Goal: Book appointment/travel/reservation

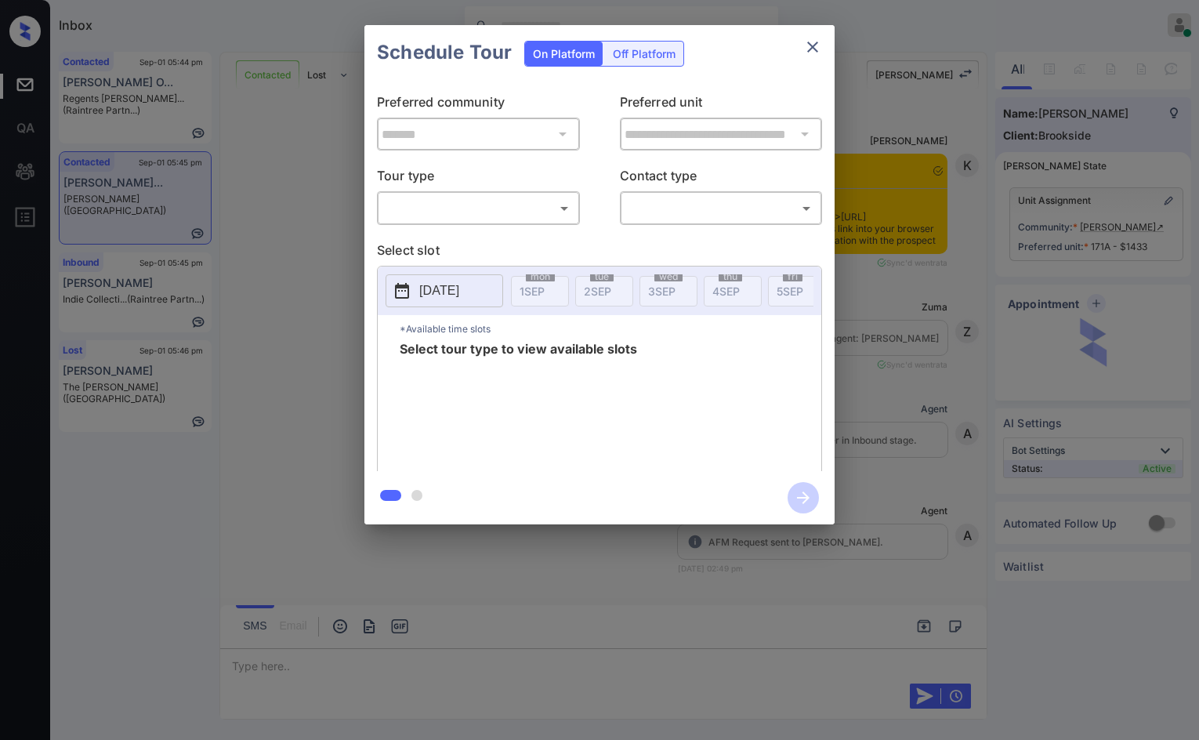
scroll to position [1918, 0]
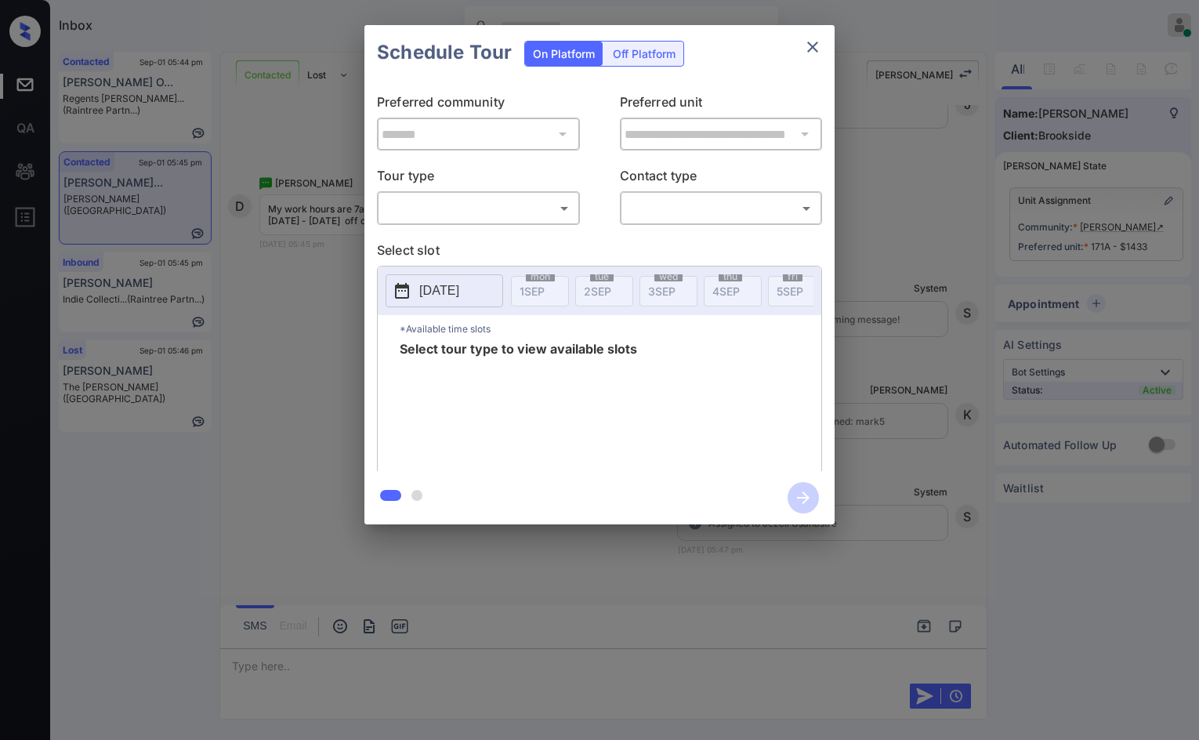
click at [469, 205] on body "Inbox Jezcil Usanastre Online Set yourself offline Set yourself on break Profil…" at bounding box center [599, 370] width 1199 height 740
click at [464, 229] on li "In Person" at bounding box center [479, 243] width 194 height 28
type input "********"
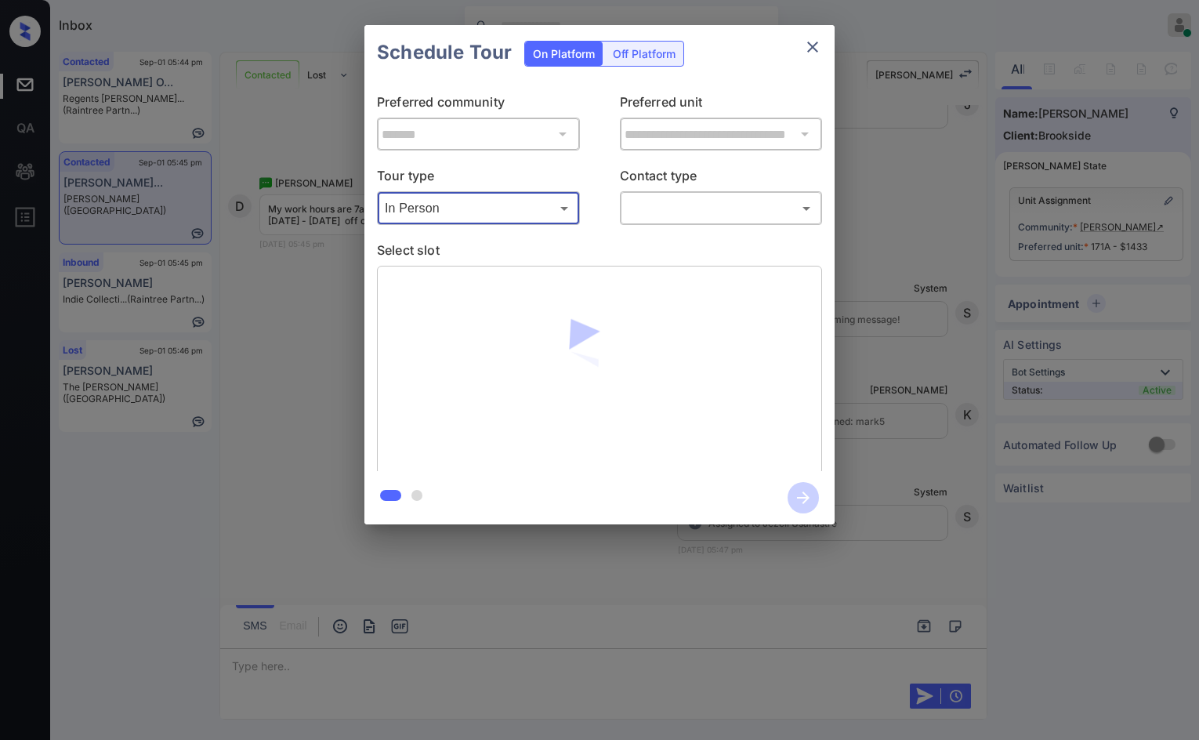
click at [701, 229] on div "**********" at bounding box center [599, 275] width 470 height 391
click at [700, 223] on div "​ ​" at bounding box center [721, 208] width 203 height 34
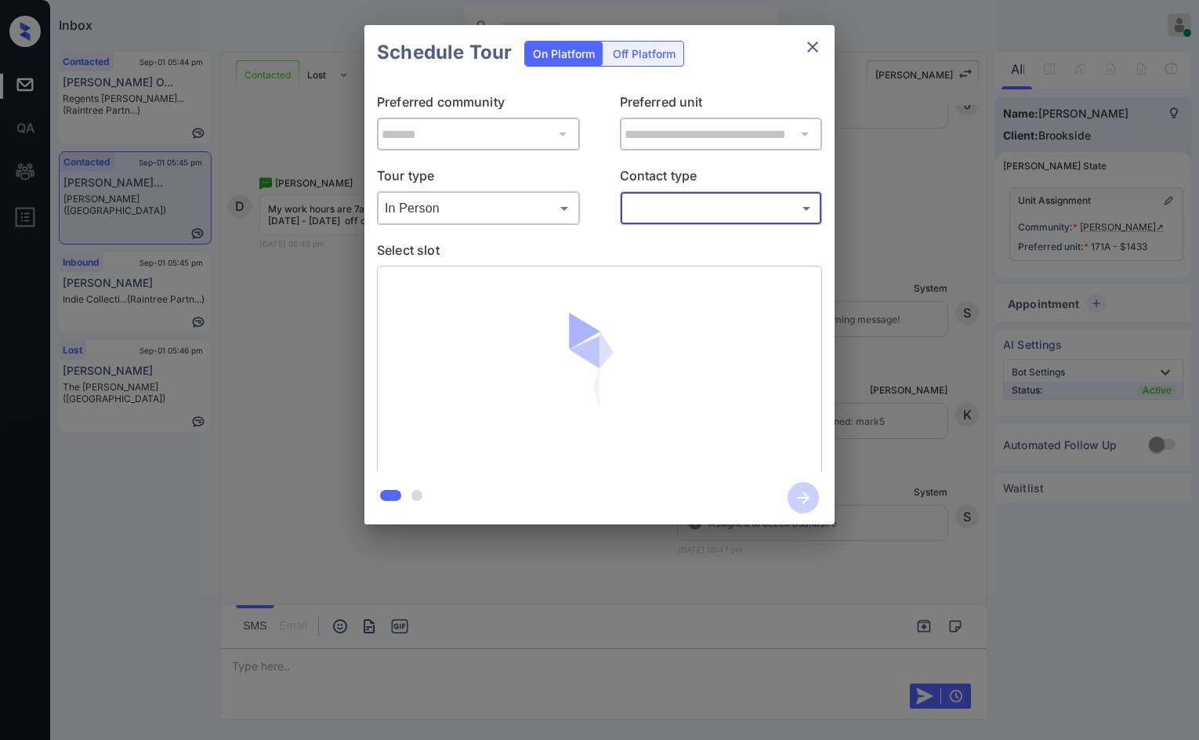
click at [691, 232] on div "**********" at bounding box center [599, 275] width 470 height 391
click at [698, 208] on body "Inbox Jezcil Usanastre Online Set yourself offline Set yourself on break Profil…" at bounding box center [599, 370] width 1199 height 740
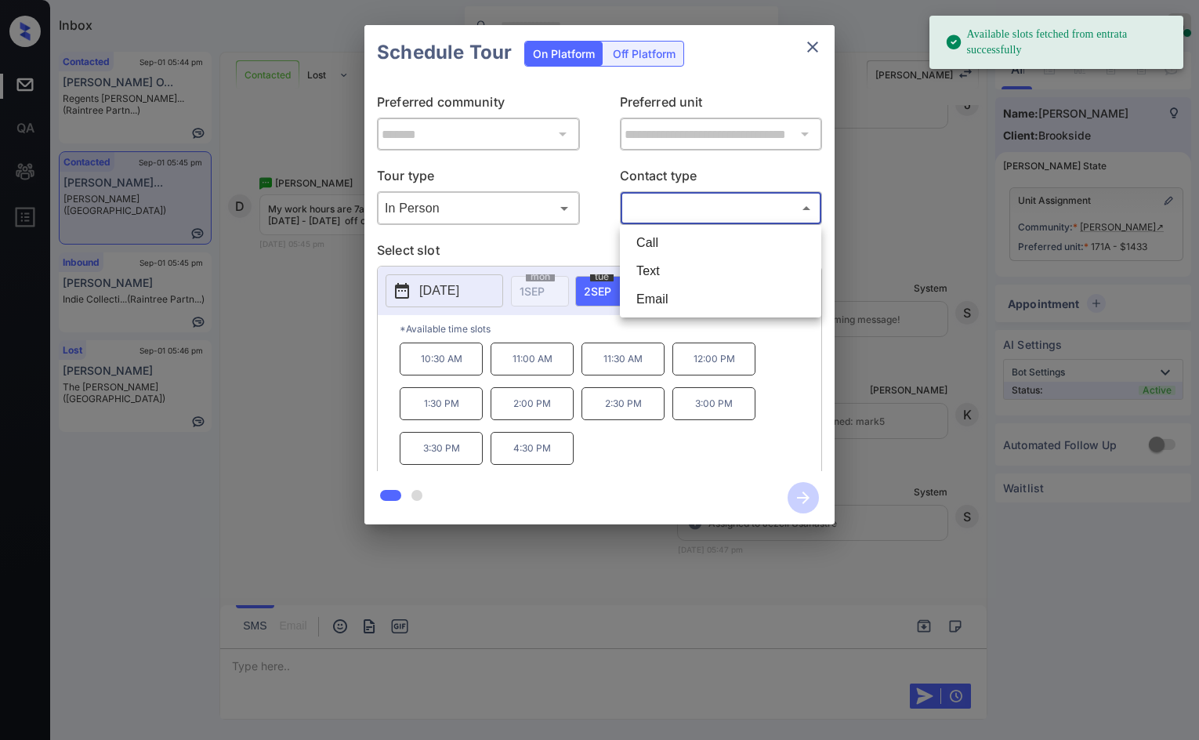
click at [688, 266] on li "Text" at bounding box center [721, 271] width 194 height 28
type input "****"
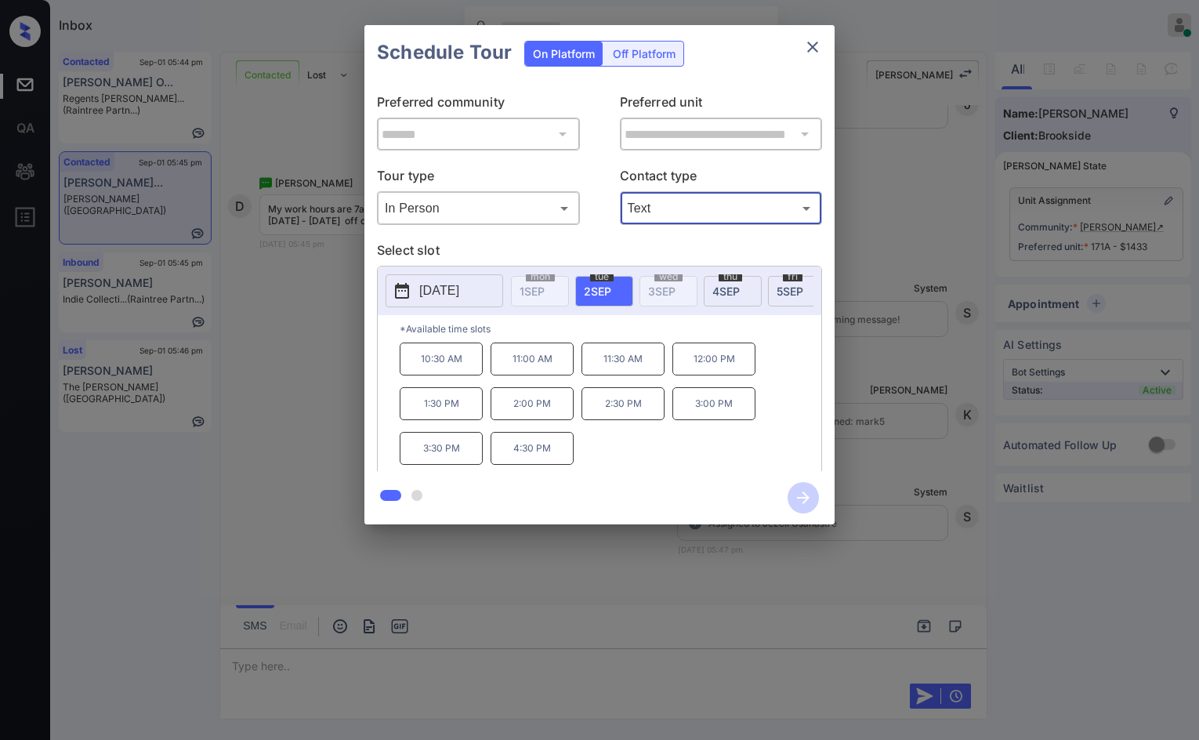
click at [509, 458] on p "4:30 PM" at bounding box center [532, 448] width 83 height 33
drag, startPoint x: 415, startPoint y: 451, endPoint x: 496, endPoint y: 451, distance: 80.7
click at [496, 451] on div "10:30 AM 11:00 AM 11:30 AM 12:00 PM 1:30 PM 2:00 PM 2:30 PM 3:00 PM 3:30 PM 4:3…" at bounding box center [611, 404] width 422 height 125
click at [504, 454] on p "4:30 PM" at bounding box center [532, 448] width 83 height 33
click at [504, 456] on p "4:30 PM" at bounding box center [532, 448] width 83 height 33
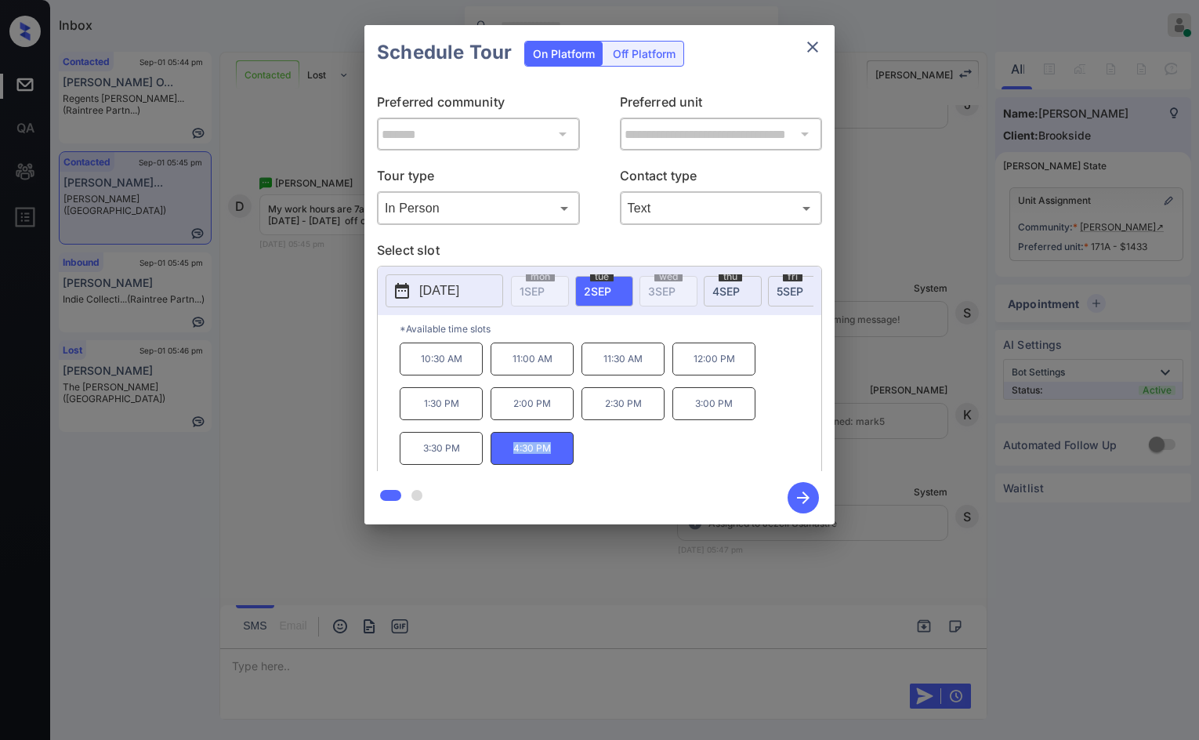
drag, startPoint x: 511, startPoint y: 454, endPoint x: 601, endPoint y: 458, distance: 90.2
click at [601, 458] on div "10:30 AM 11:00 AM 11:30 AM 12:00 PM 1:30 PM 2:00 PM 2:30 PM 3:00 PM 3:30 PM 4:3…" at bounding box center [611, 404] width 422 height 125
click at [444, 442] on p "3:30 PM" at bounding box center [441, 448] width 83 height 33
drag, startPoint x: 412, startPoint y: 454, endPoint x: 458, endPoint y: 445, distance: 47.0
click at [469, 448] on p "3:30 PM" at bounding box center [441, 448] width 83 height 33
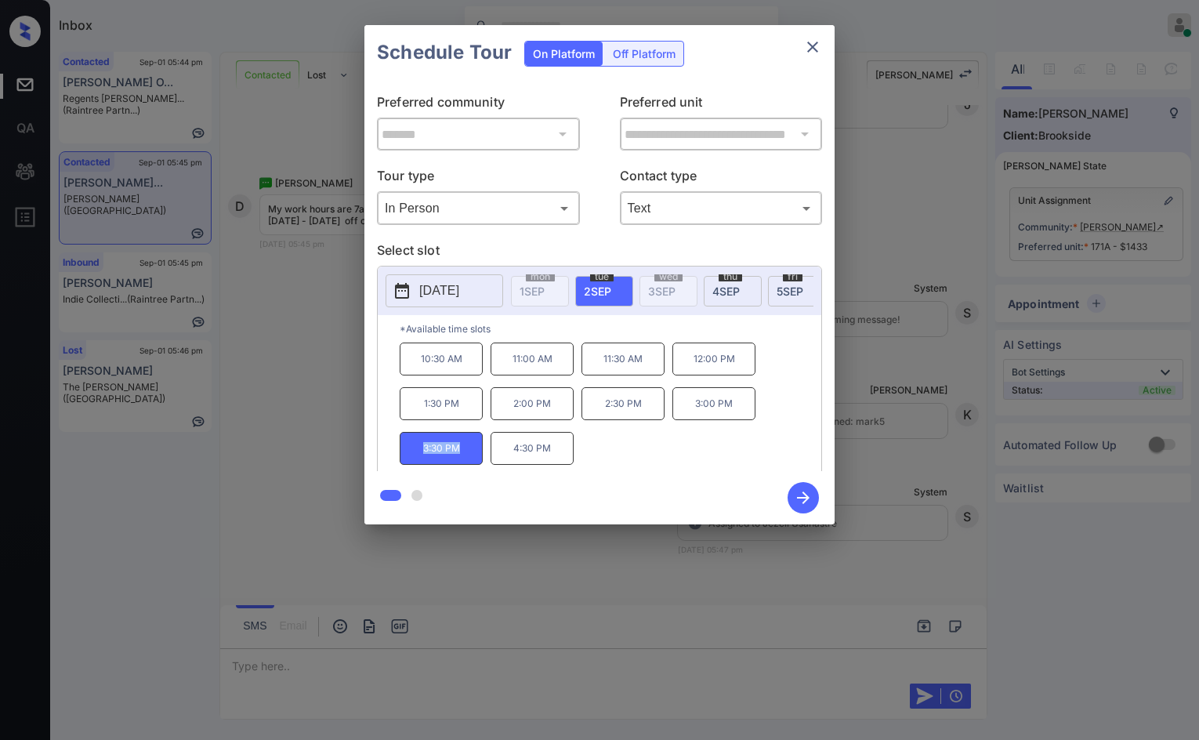
copy p "3:30 PM"
click at [319, 408] on div "**********" at bounding box center [599, 274] width 1199 height 549
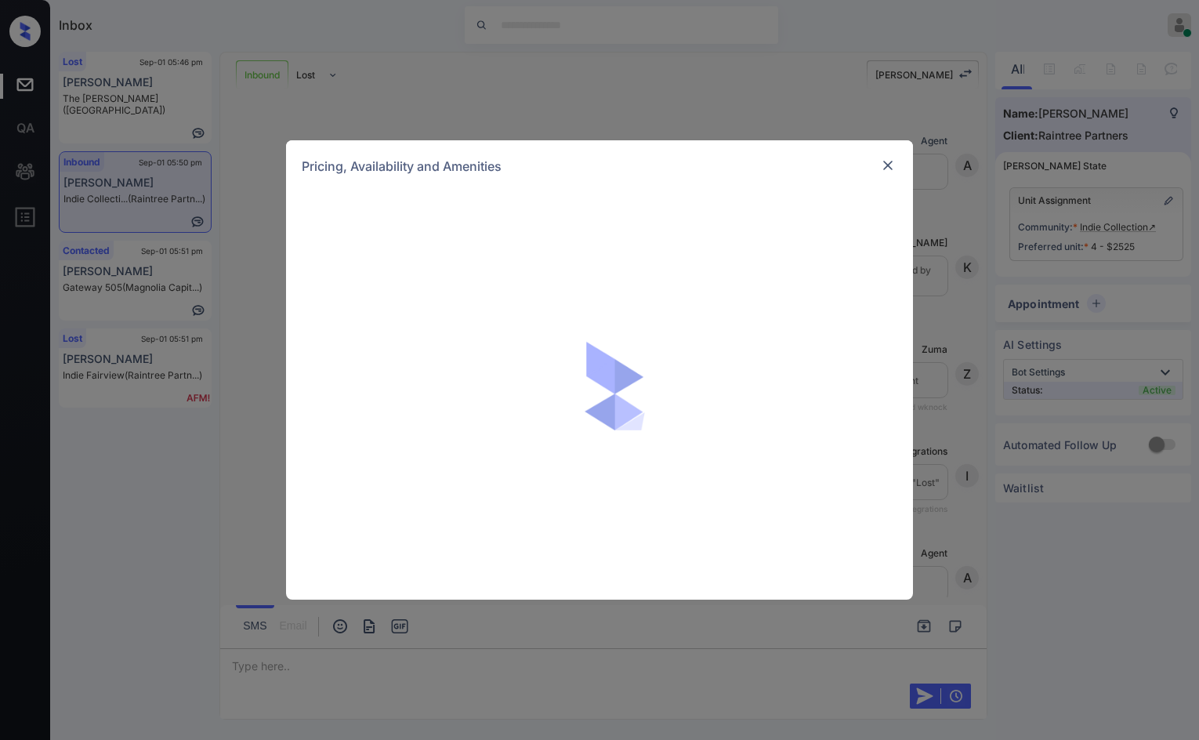
scroll to position [1579, 0]
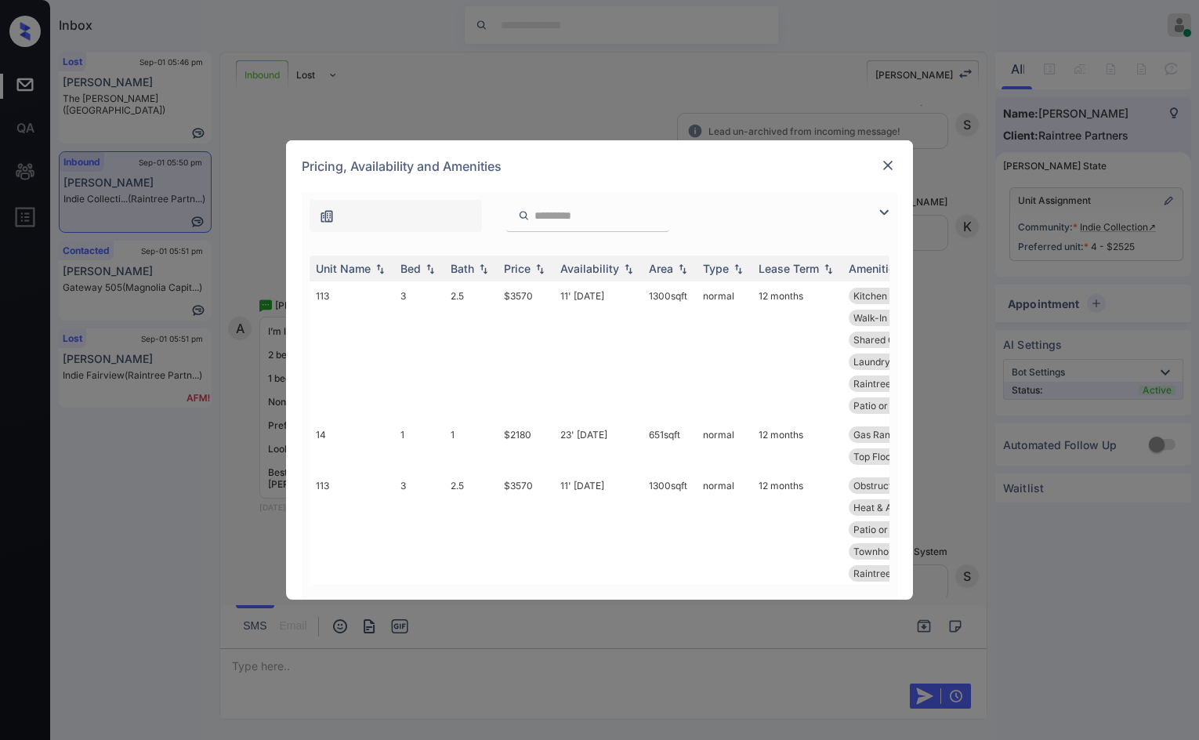
click at [885, 213] on img at bounding box center [883, 212] width 19 height 19
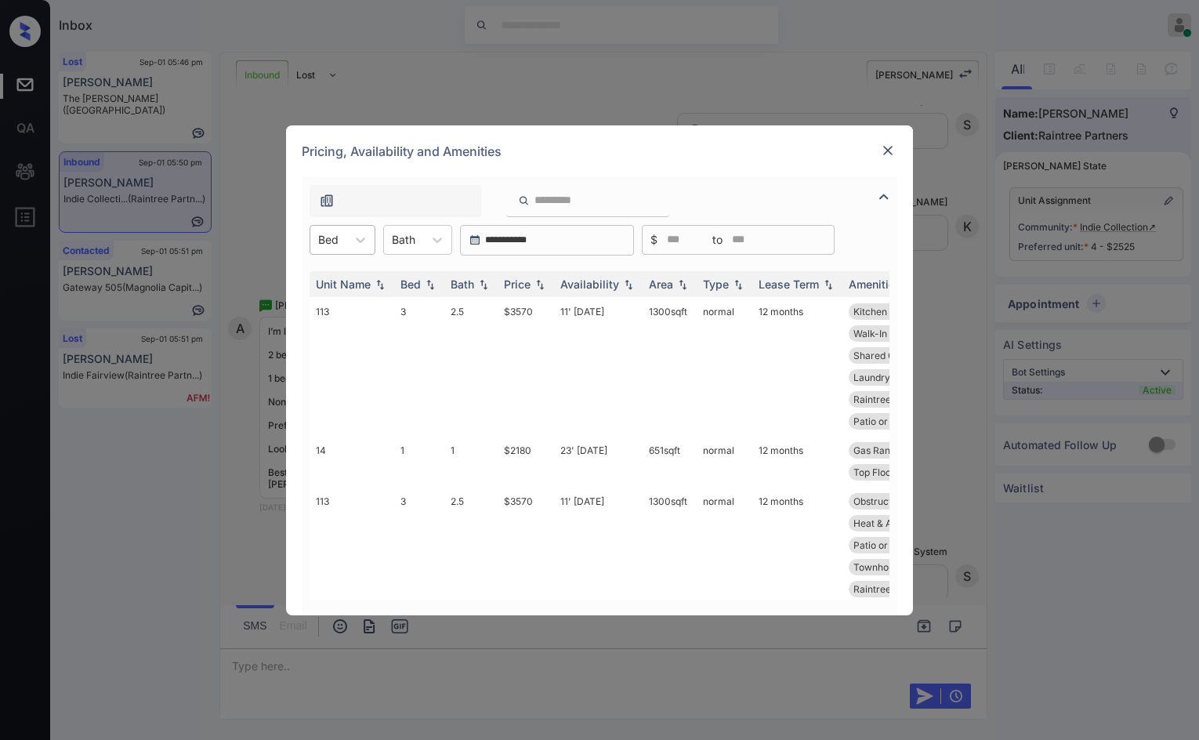
drag, startPoint x: 319, startPoint y: 243, endPoint x: 319, endPoint y: 254, distance: 11.0
click at [319, 242] on input "text" at bounding box center [319, 239] width 3 height 13
click at [353, 301] on div "2" at bounding box center [343, 306] width 66 height 28
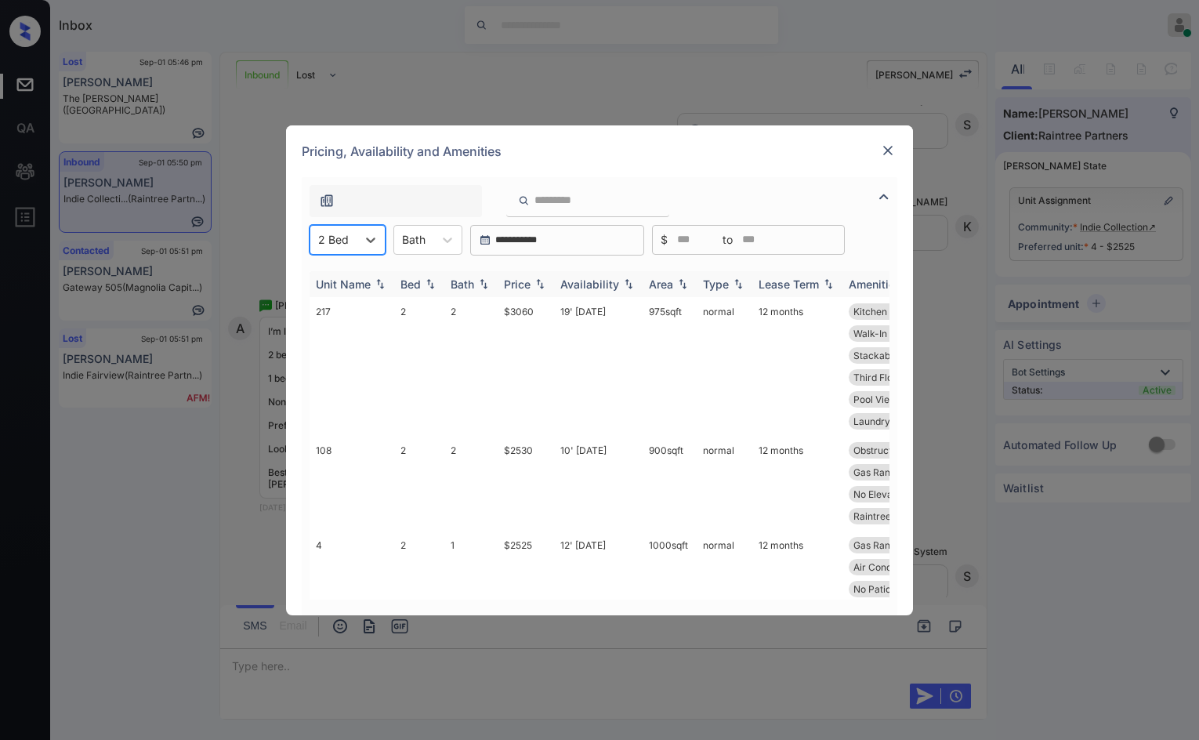
click at [541, 277] on div "Price" at bounding box center [526, 283] width 44 height 13
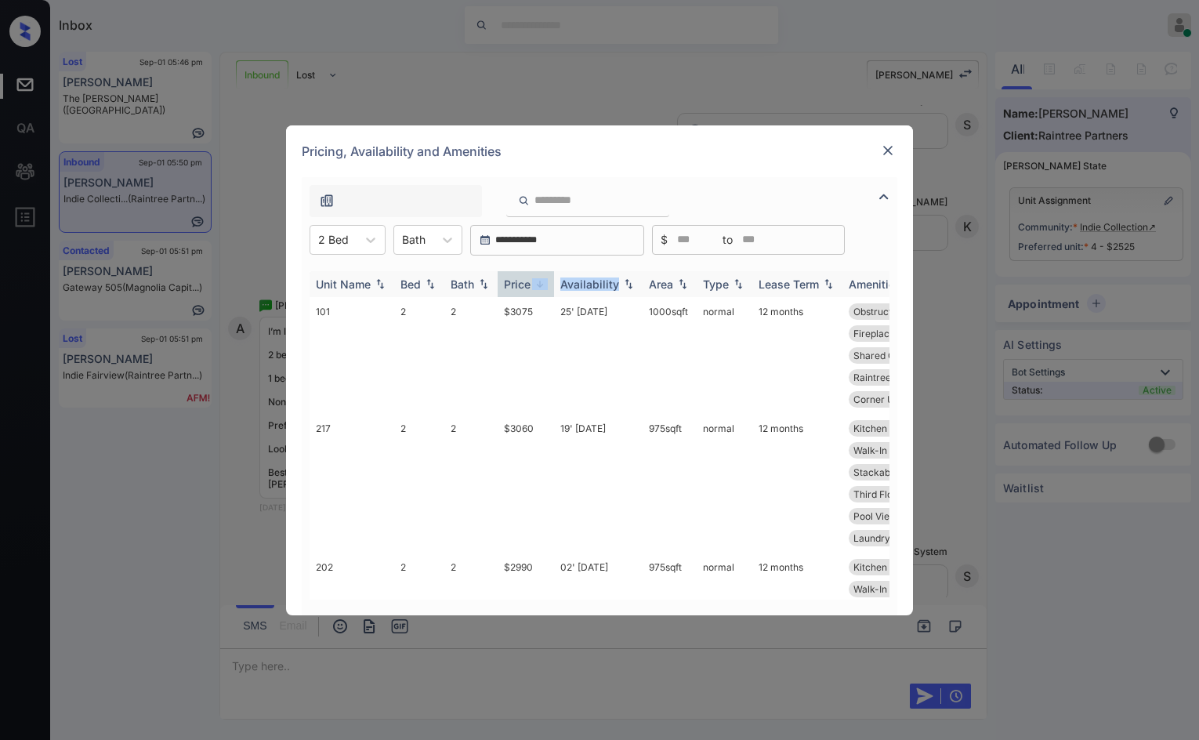
click at [541, 277] on div "Price" at bounding box center [526, 283] width 44 height 13
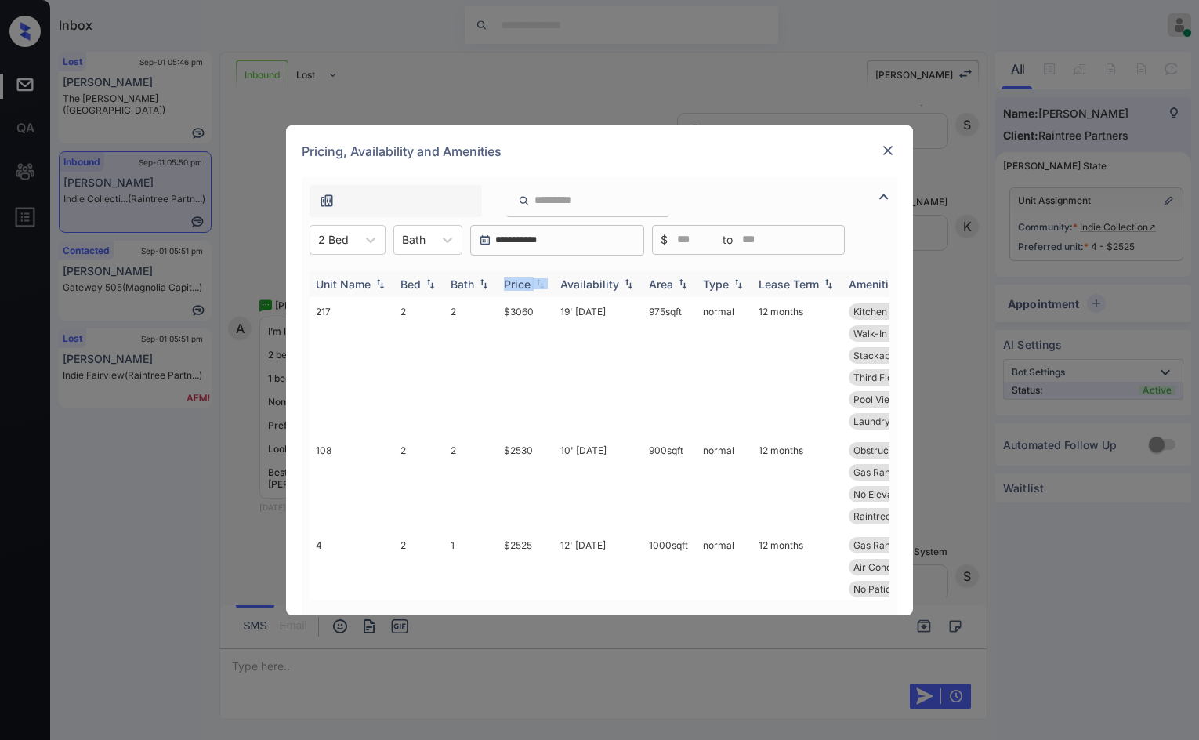
click at [538, 284] on img at bounding box center [540, 283] width 16 height 11
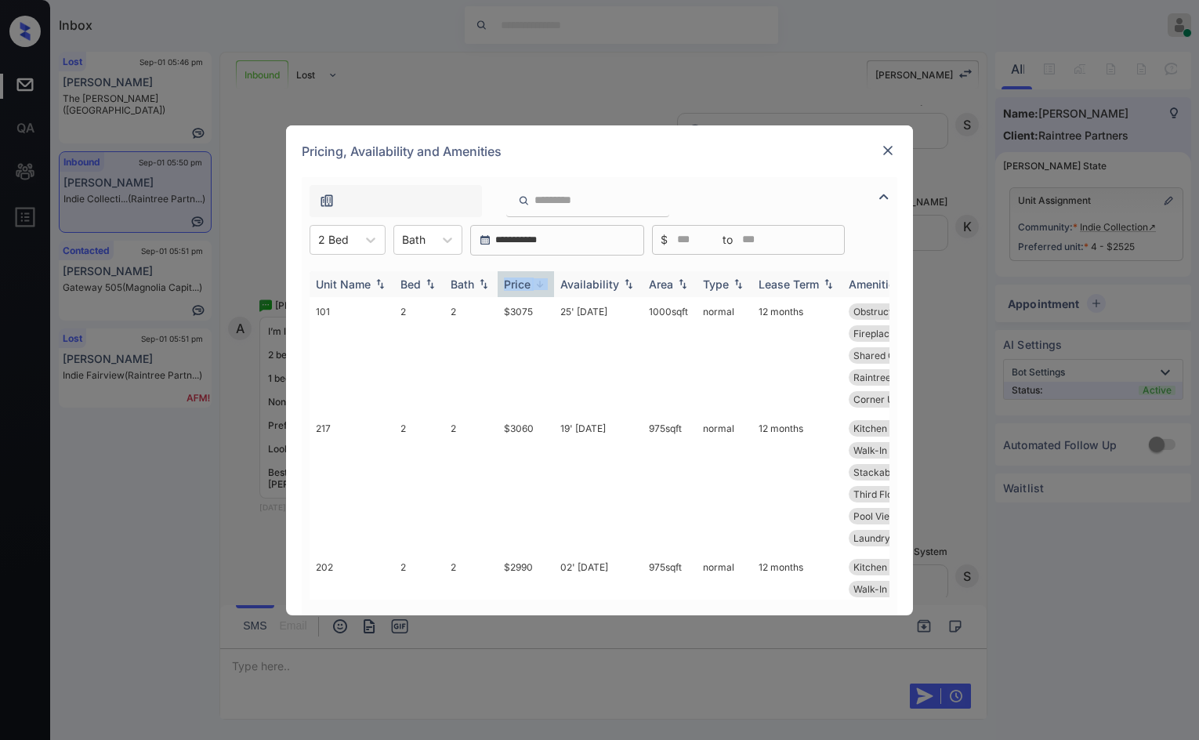
click at [538, 284] on img at bounding box center [540, 284] width 16 height 12
drag, startPoint x: 505, startPoint y: 313, endPoint x: 538, endPoint y: 323, distance: 34.2
click at [538, 323] on td "$2525" at bounding box center [526, 355] width 56 height 117
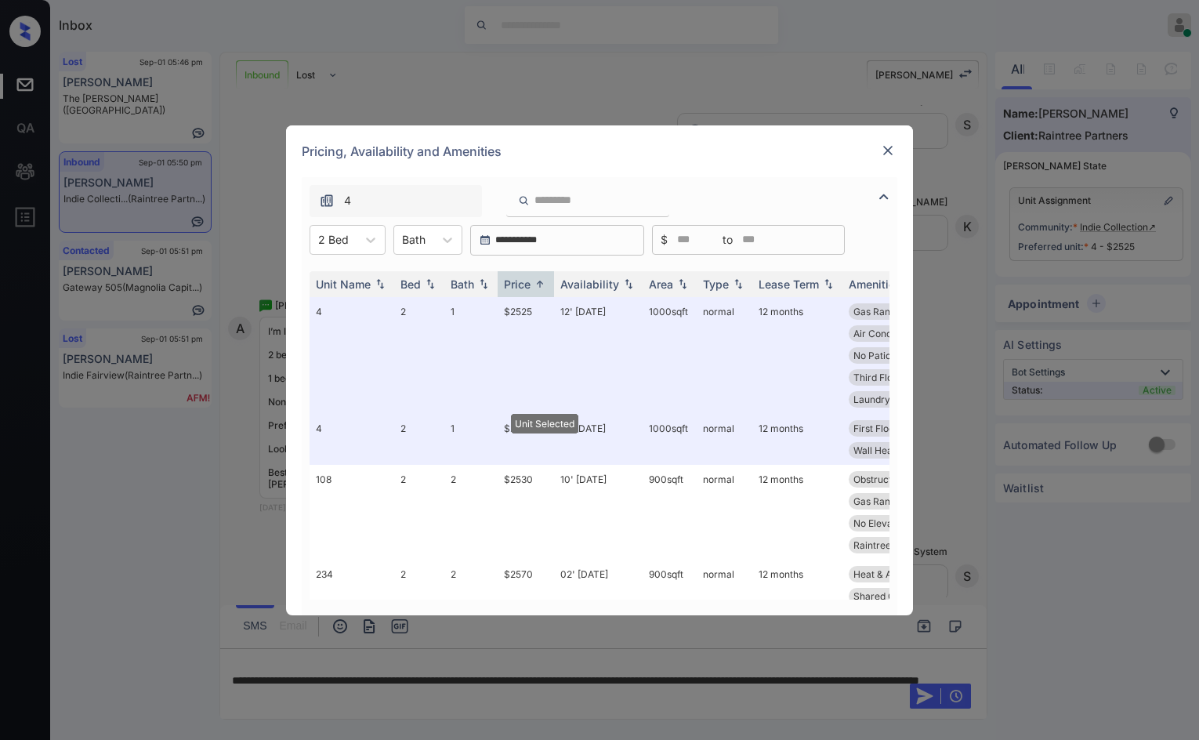
click at [885, 154] on img at bounding box center [888, 151] width 16 height 16
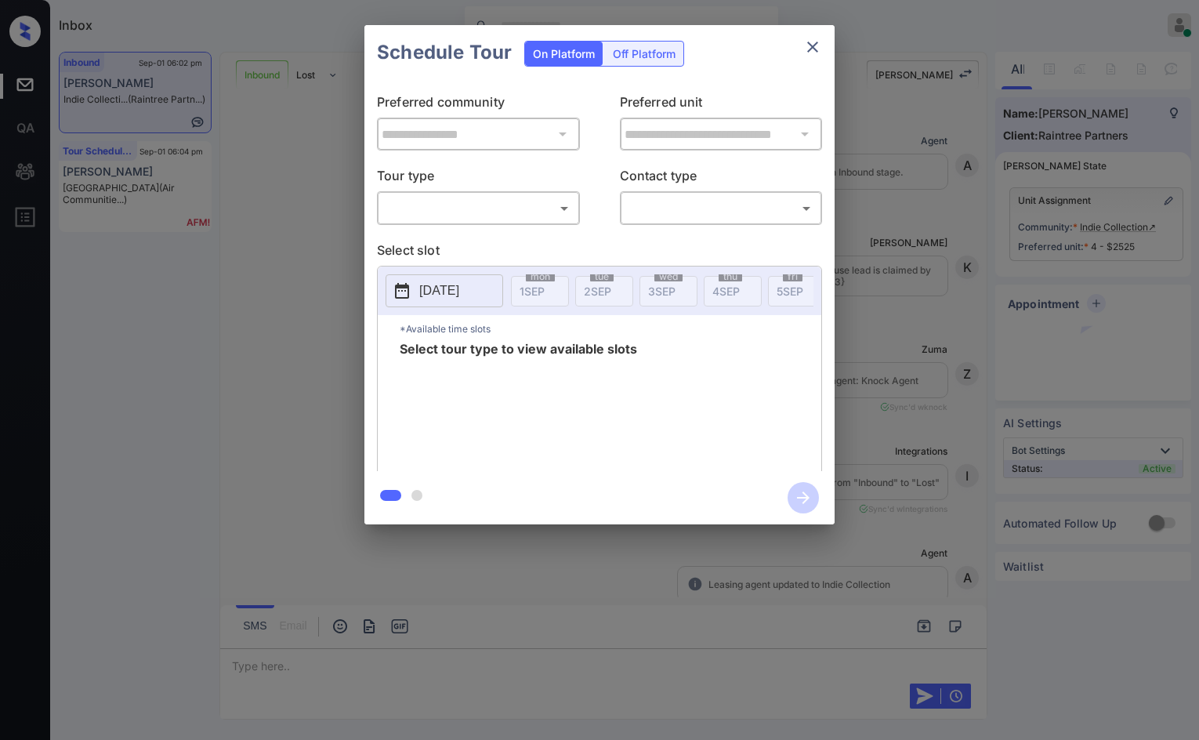
scroll to position [6190, 0]
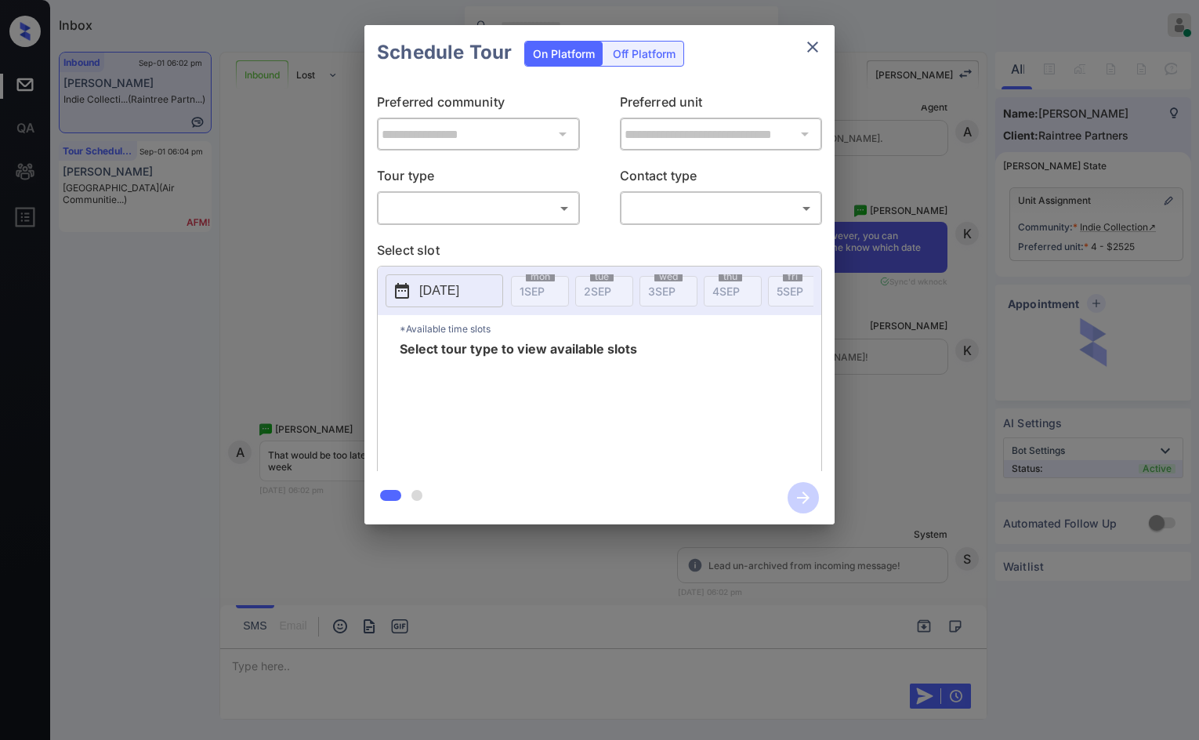
click at [527, 198] on body "Inbox Jezcil Usanastre Online Set yourself offline Set yourself on break Profil…" at bounding box center [599, 370] width 1199 height 740
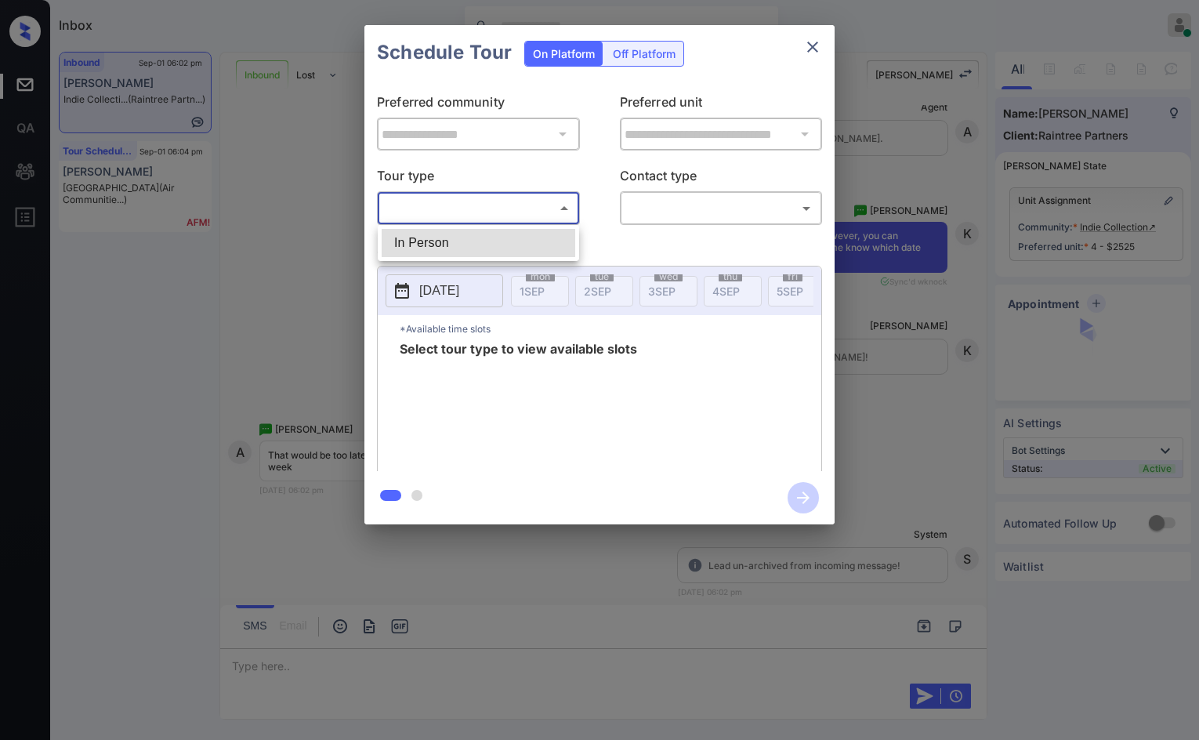
click at [512, 227] on ul "In Person" at bounding box center [478, 243] width 201 height 36
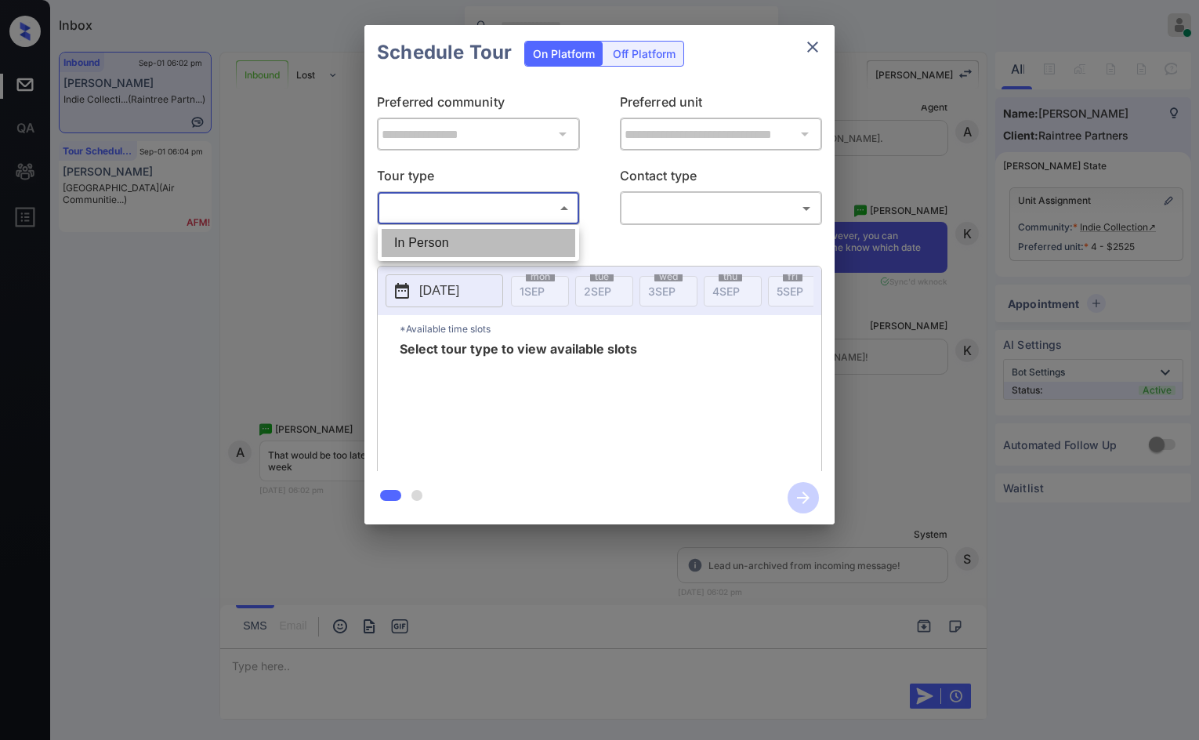
click at [538, 244] on li "In Person" at bounding box center [479, 243] width 194 height 28
type input "********"
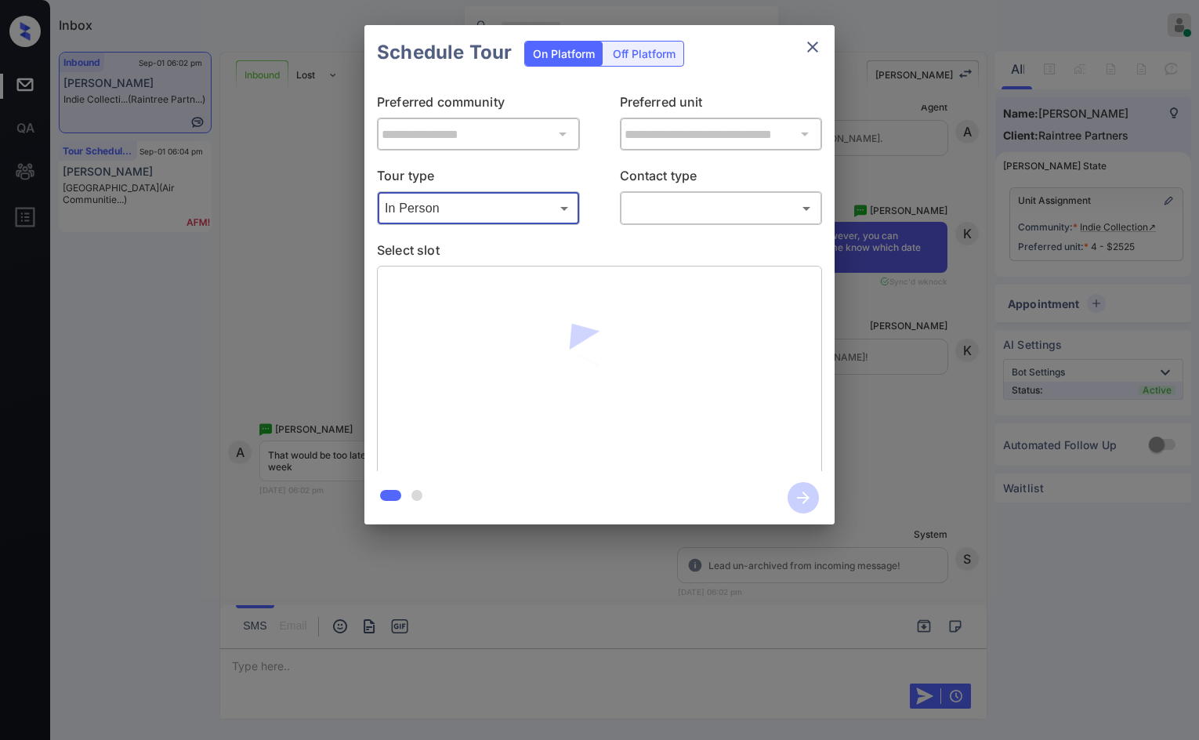
click at [636, 212] on body "Inbox Jezcil Usanastre Online Set yourself offline Set yourself on break Profil…" at bounding box center [599, 370] width 1199 height 740
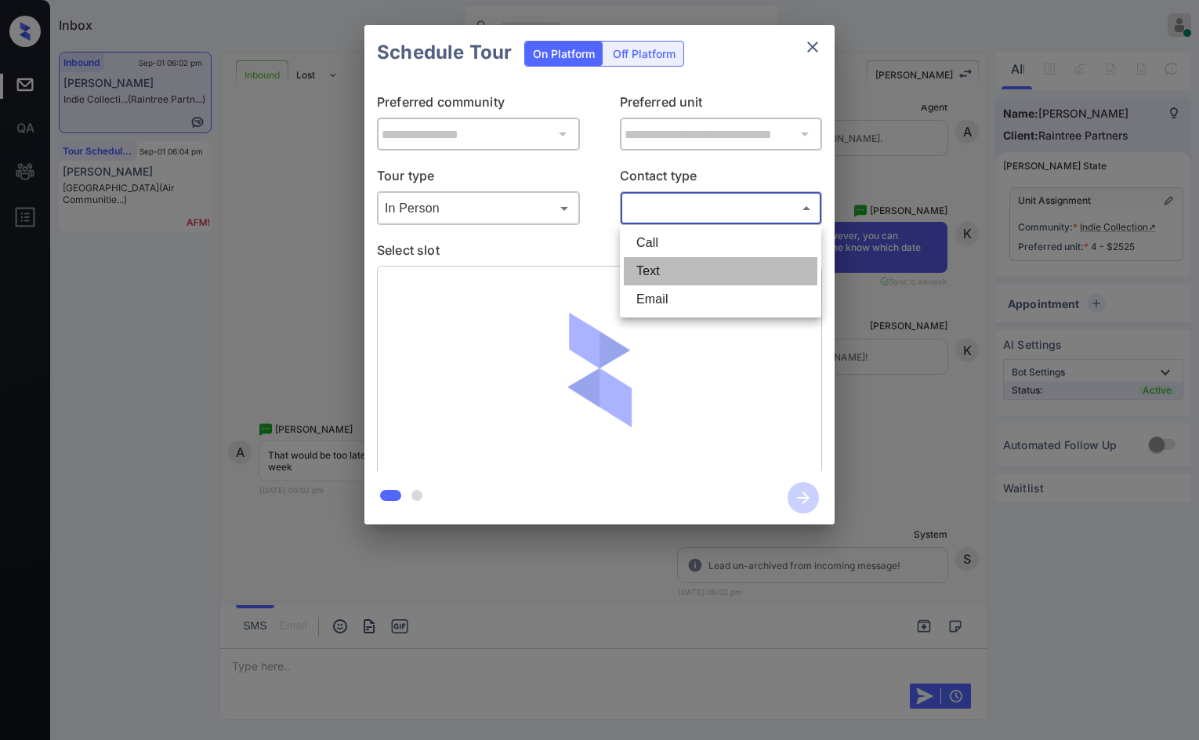
click at [648, 266] on li "Text" at bounding box center [721, 271] width 194 height 28
type input "****"
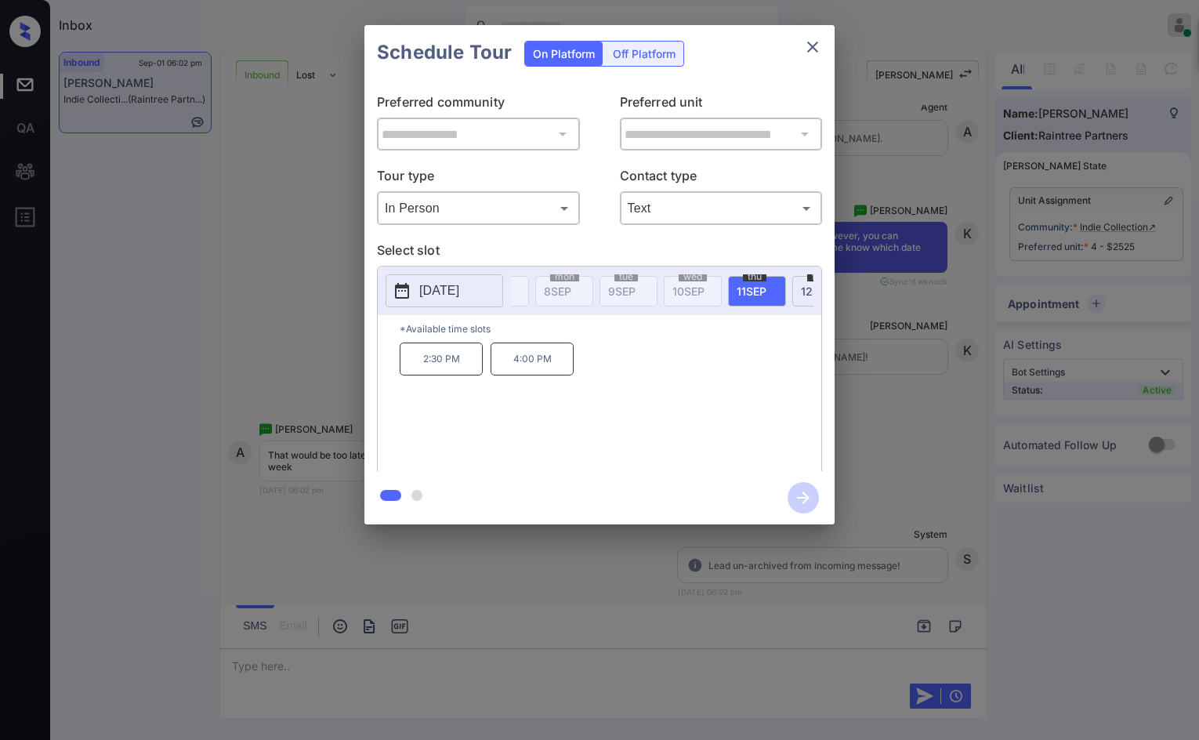
scroll to position [0, 517]
click at [313, 329] on div "**********" at bounding box center [599, 274] width 1199 height 549
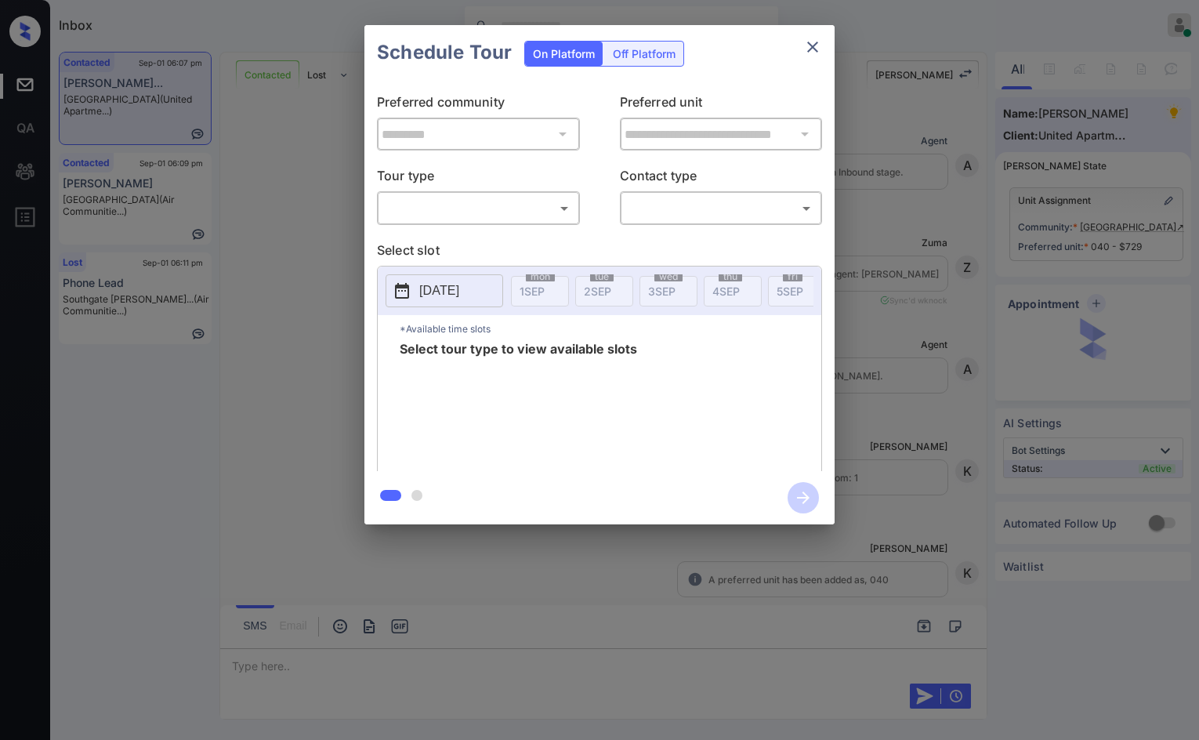
scroll to position [711, 0]
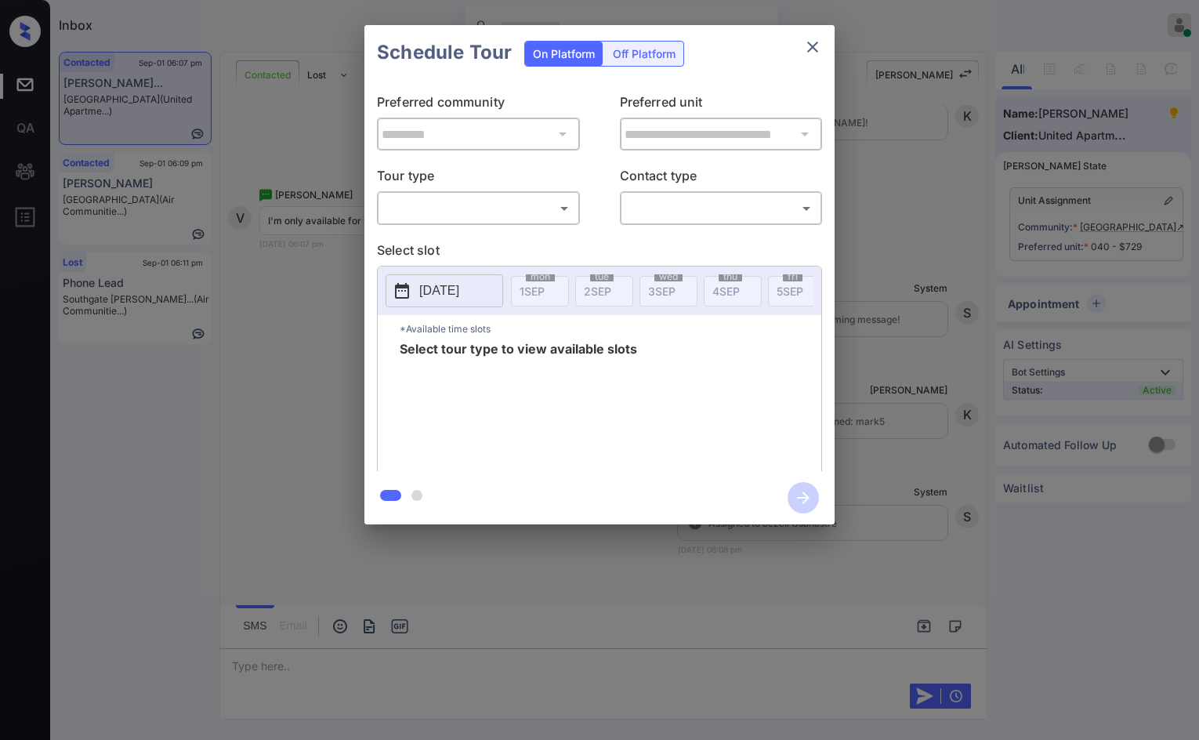
click at [536, 219] on body "Inbox Jezcil Usanastre Online Set yourself offline Set yourself on break Profil…" at bounding box center [599, 370] width 1199 height 740
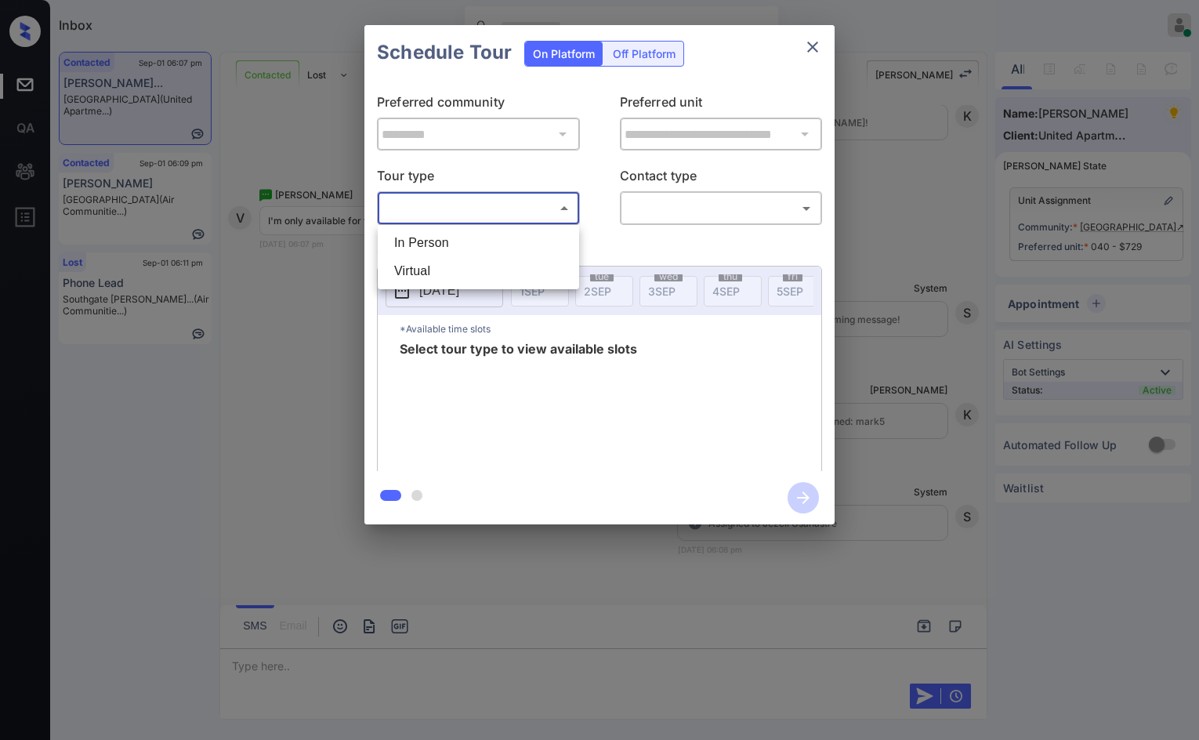
click at [311, 279] on div at bounding box center [599, 370] width 1199 height 740
click at [404, 610] on div at bounding box center [599, 370] width 1199 height 740
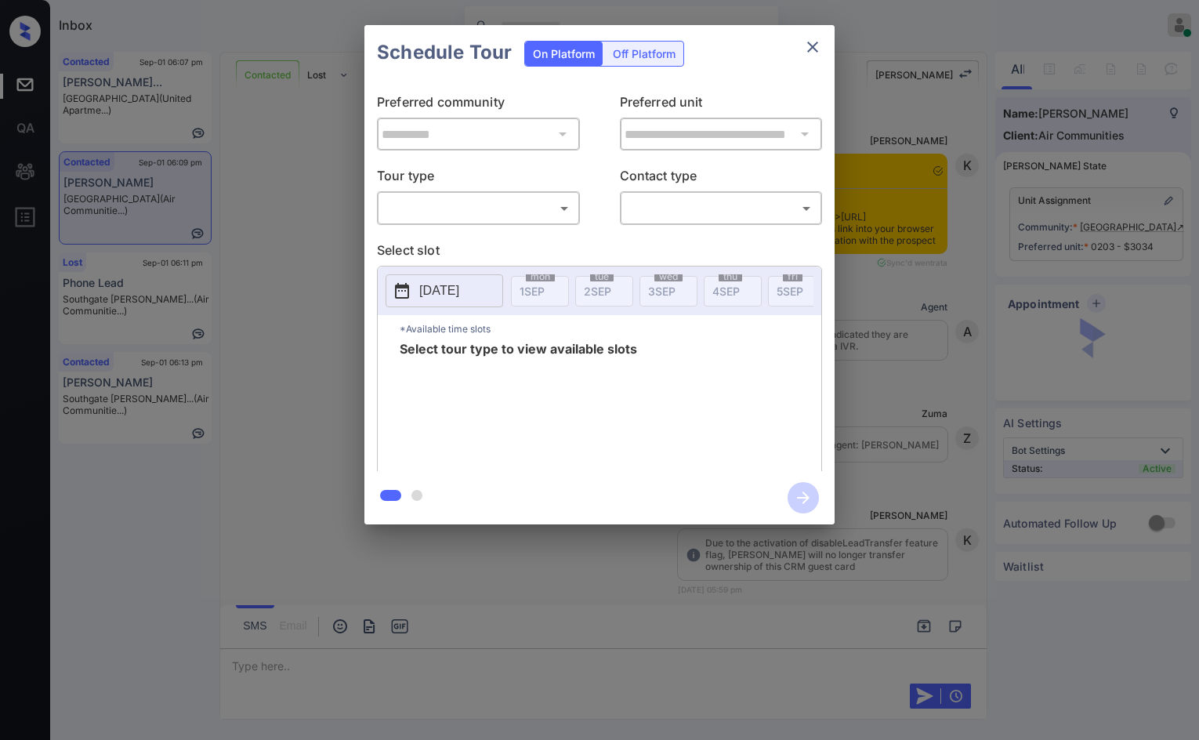
scroll to position [4127, 0]
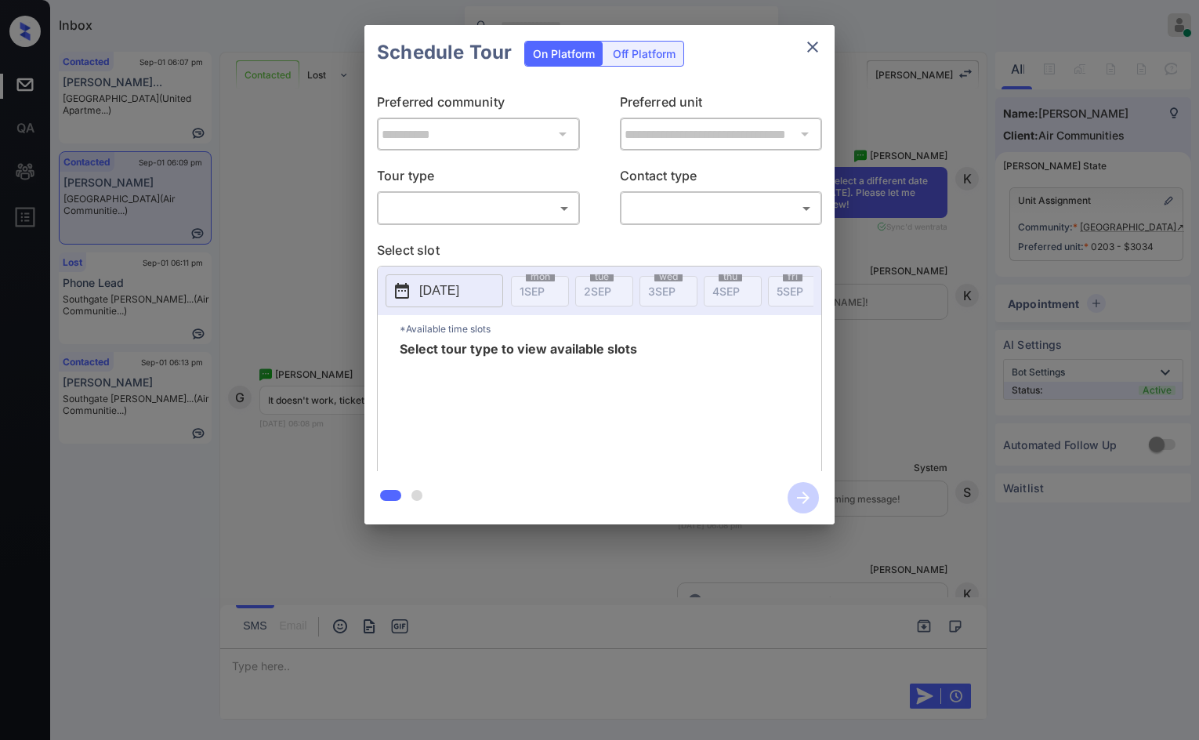
click at [523, 214] on body "Inbox Jezcil Usanastre Online Set yourself offline Set yourself on break Profil…" at bounding box center [599, 370] width 1199 height 740
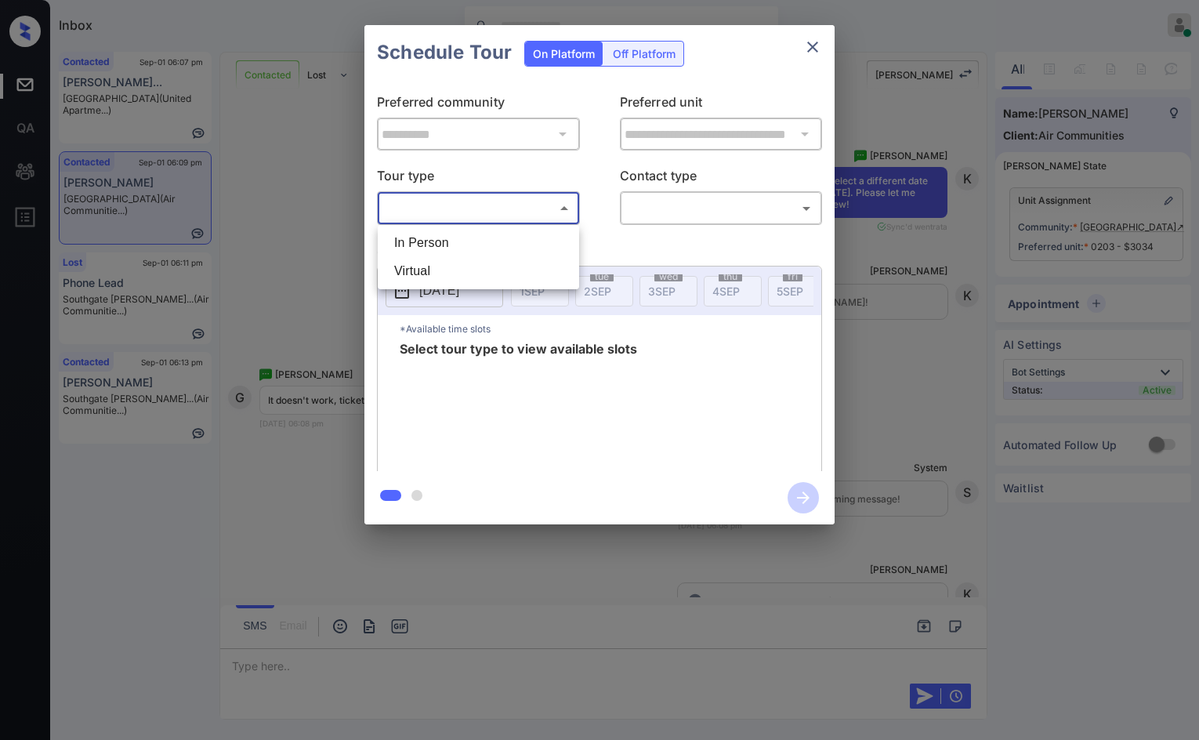
click at [519, 232] on li "In Person" at bounding box center [479, 243] width 194 height 28
type input "********"
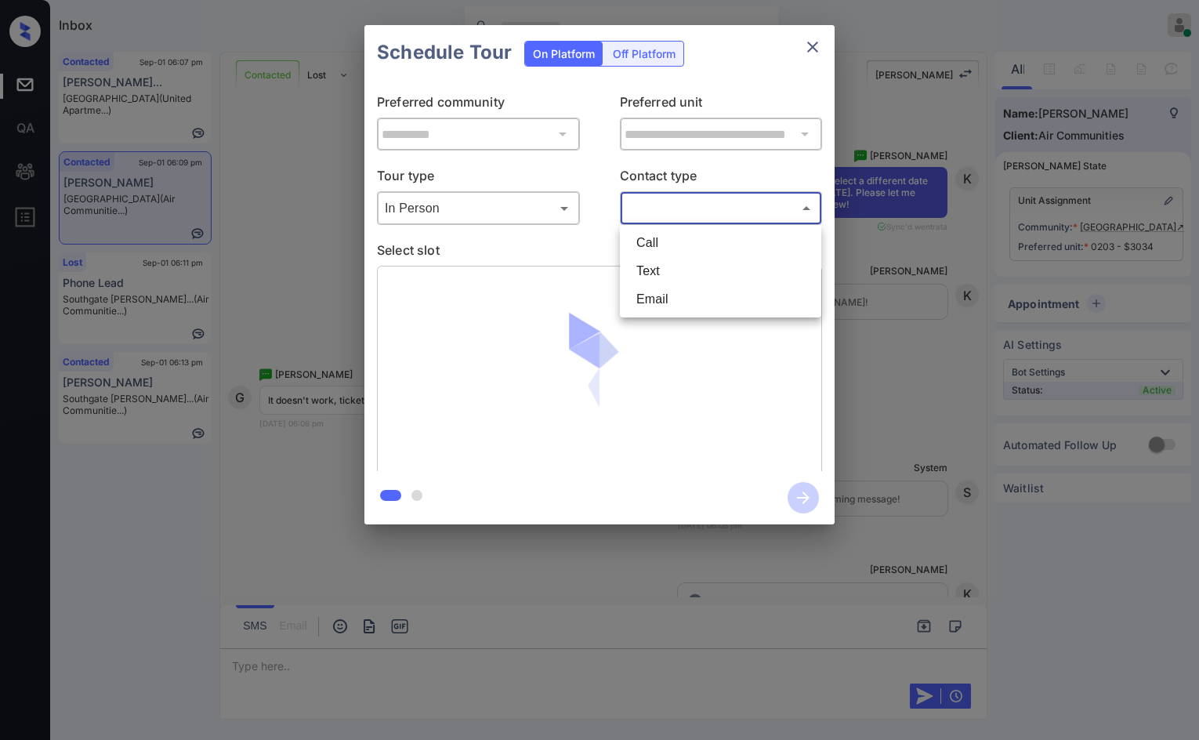
click at [738, 195] on body "Inbox Jezcil Usanastre Online Set yourself offline Set yourself on break Profil…" at bounding box center [599, 370] width 1199 height 740
click at [733, 270] on li "Text" at bounding box center [721, 271] width 194 height 28
type input "****"
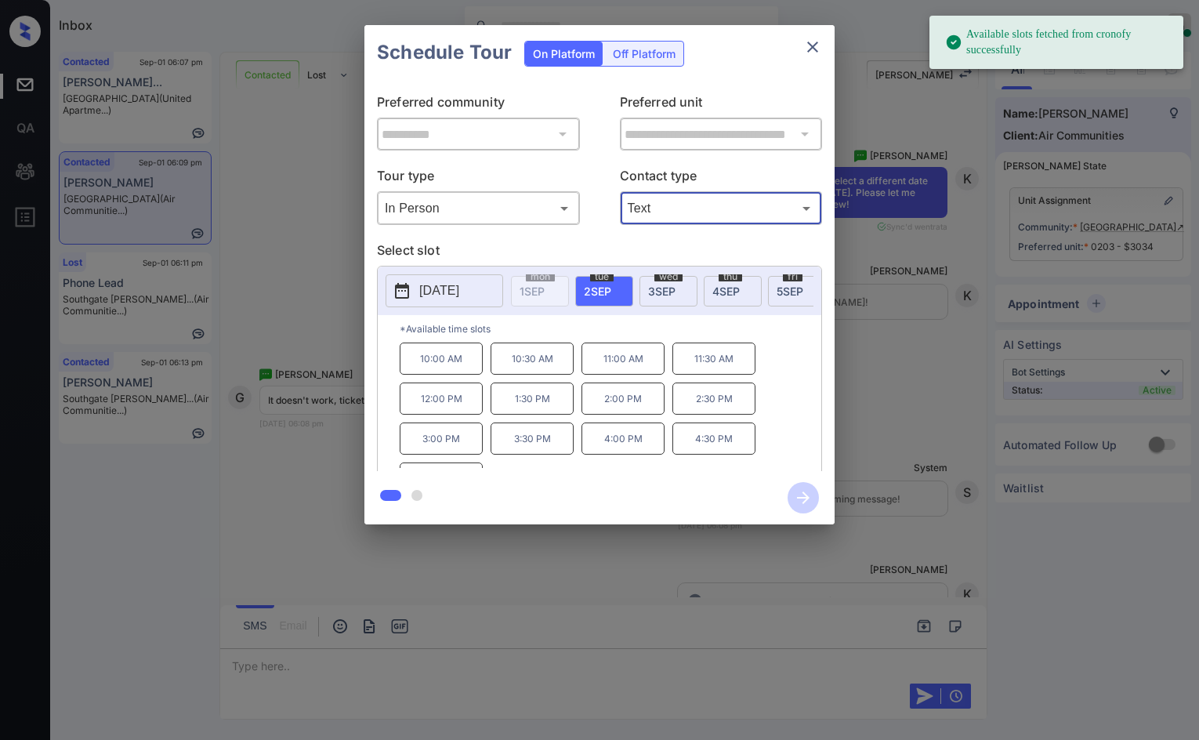
click at [436, 277] on button "2025-09-02" at bounding box center [445, 290] width 118 height 33
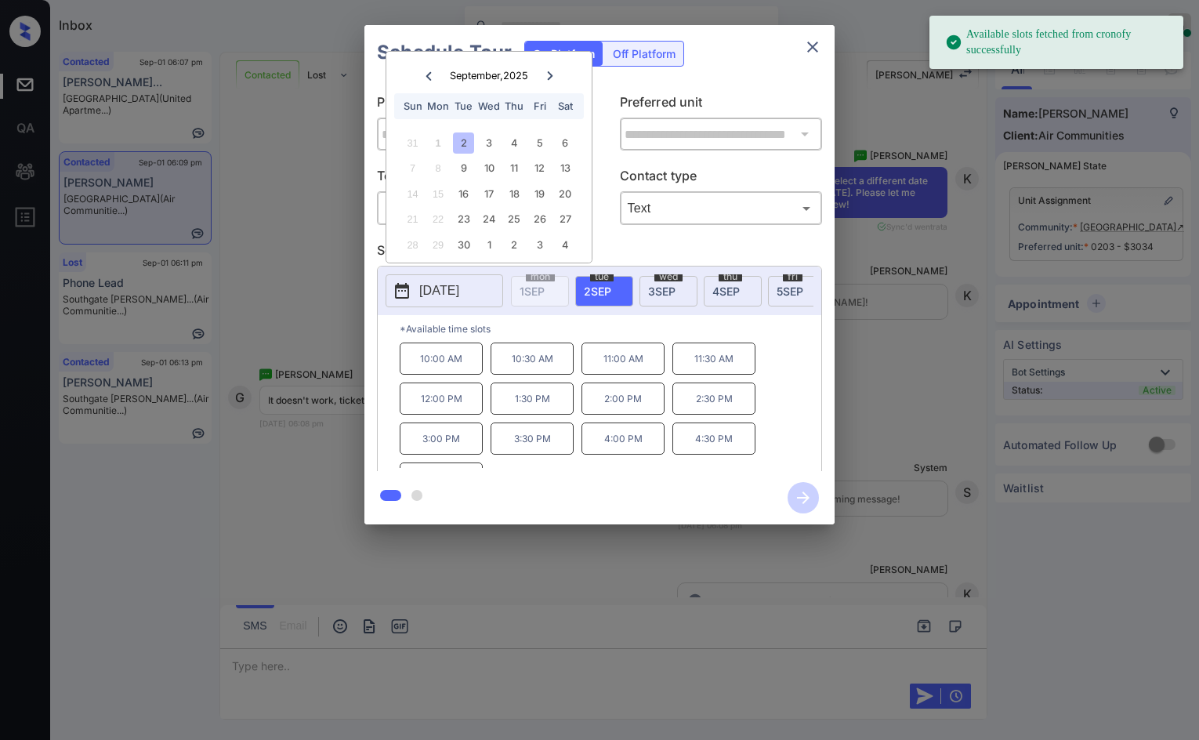
click at [549, 77] on icon at bounding box center [549, 75] width 9 height 9
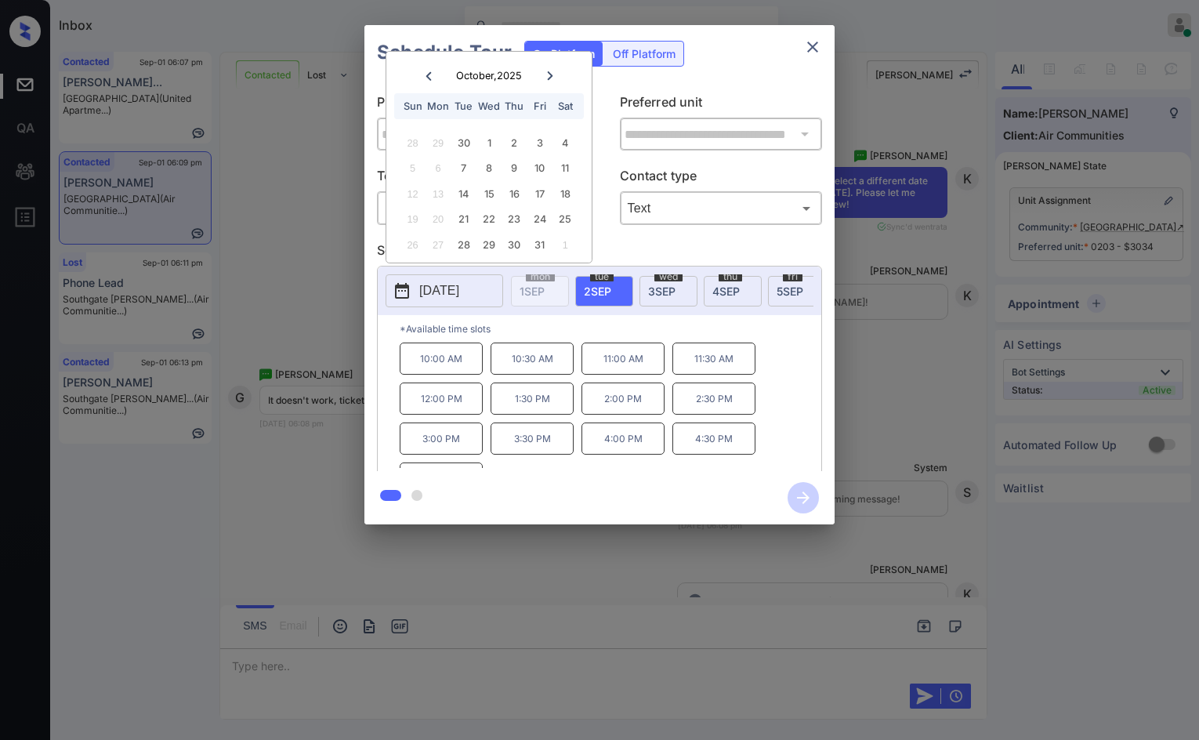
click at [549, 77] on icon at bounding box center [549, 75] width 9 height 9
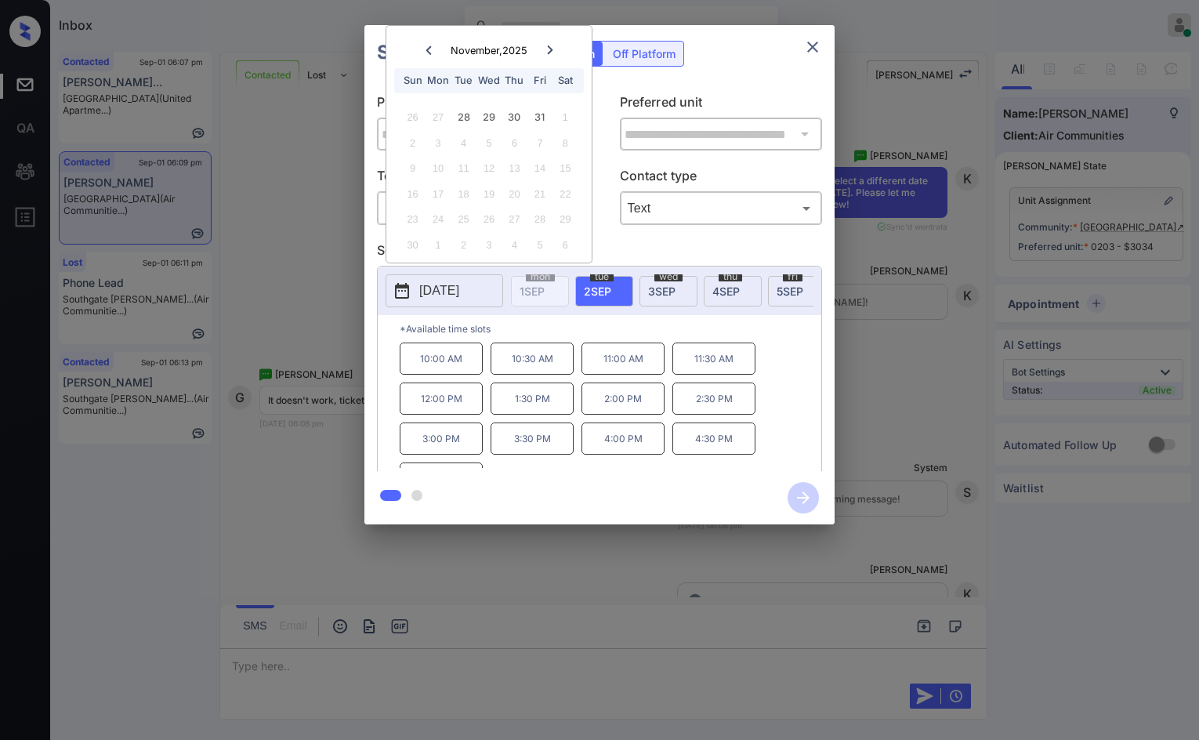
click at [552, 47] on icon at bounding box center [549, 49] width 9 height 9
click at [424, 84] on div at bounding box center [428, 76] width 21 height 20
click at [310, 181] on div "**********" at bounding box center [599, 274] width 1199 height 549
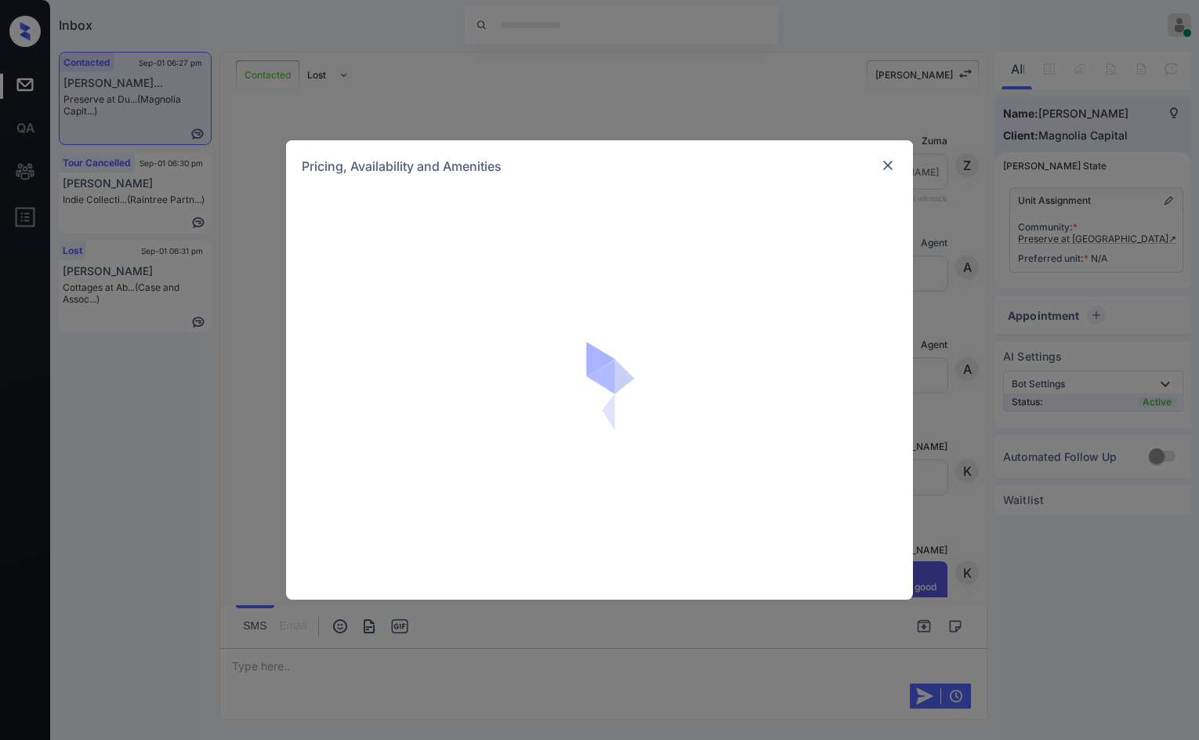
scroll to position [1356, 0]
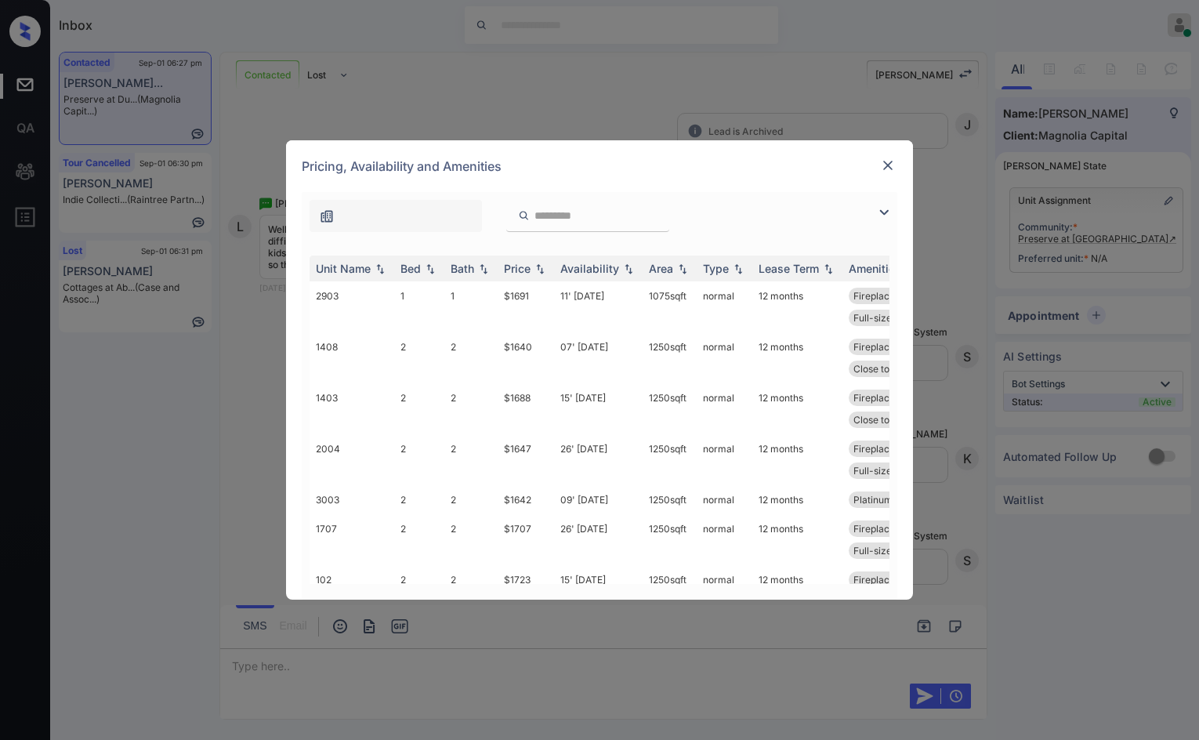
drag, startPoint x: 886, startPoint y: 214, endPoint x: 829, endPoint y: 212, distance: 57.2
click at [886, 212] on img at bounding box center [883, 212] width 19 height 19
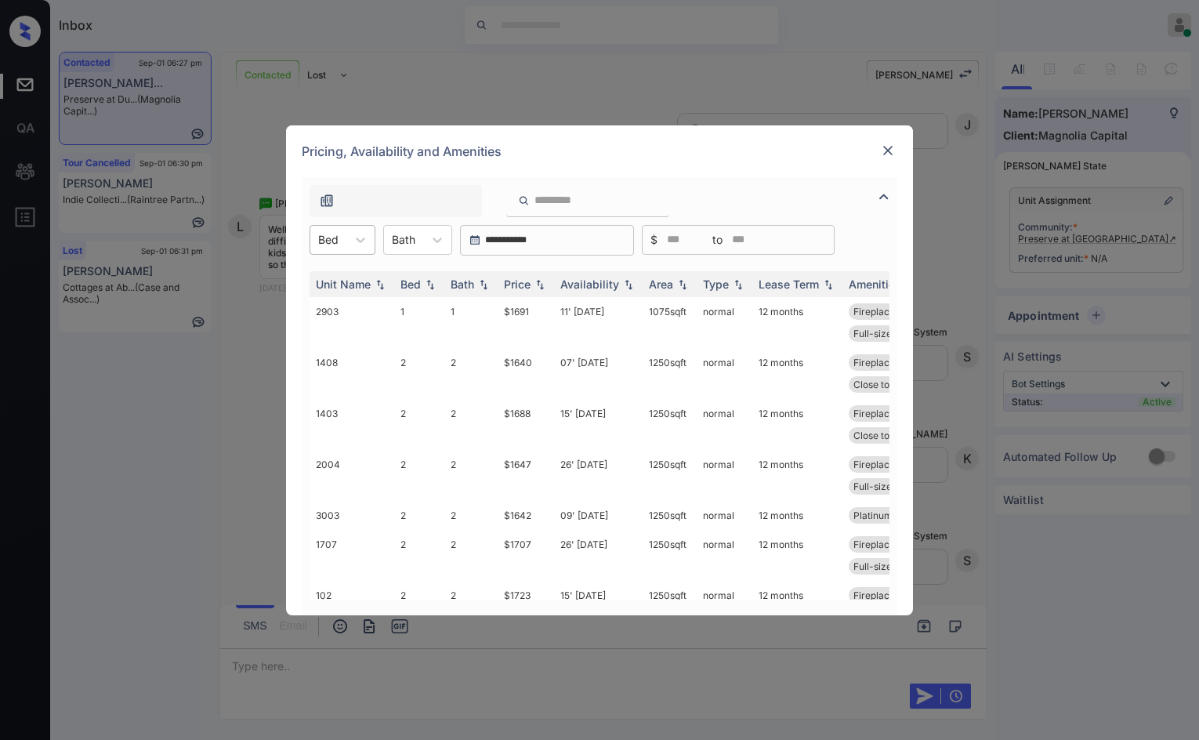
click at [331, 237] on div at bounding box center [328, 239] width 20 height 16
click at [345, 299] on div "2" at bounding box center [343, 306] width 66 height 28
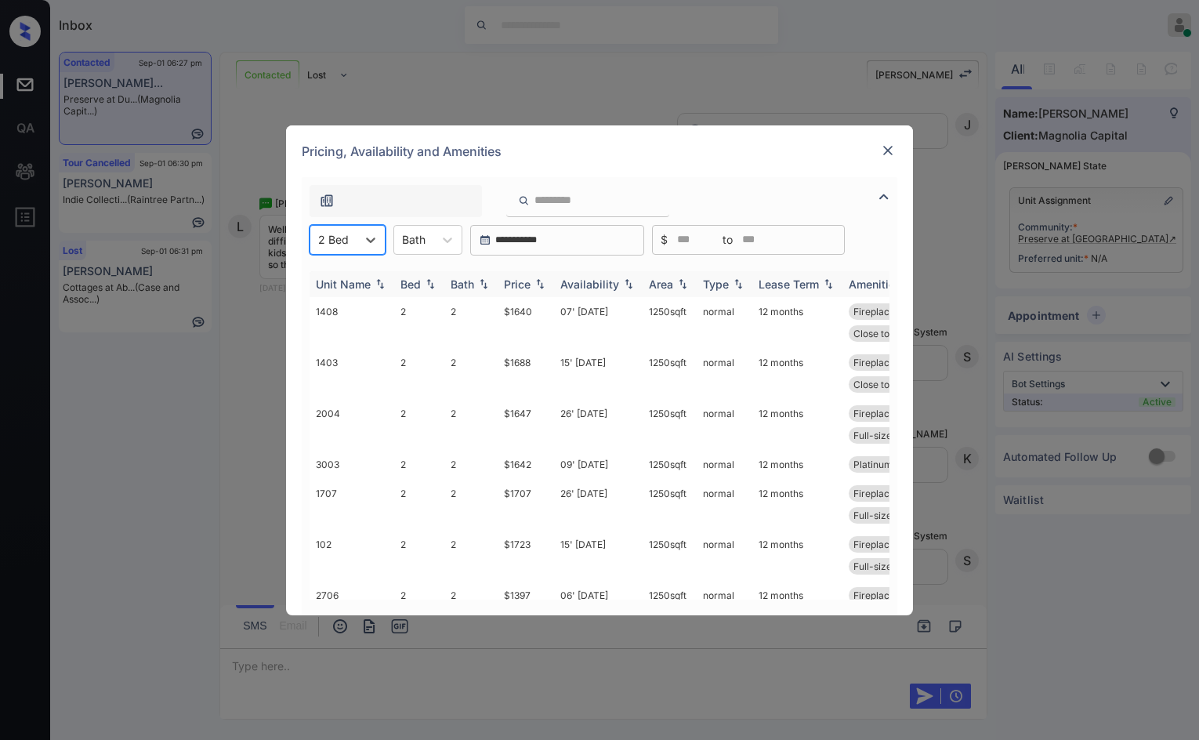
click at [545, 276] on th "Price" at bounding box center [526, 284] width 56 height 26
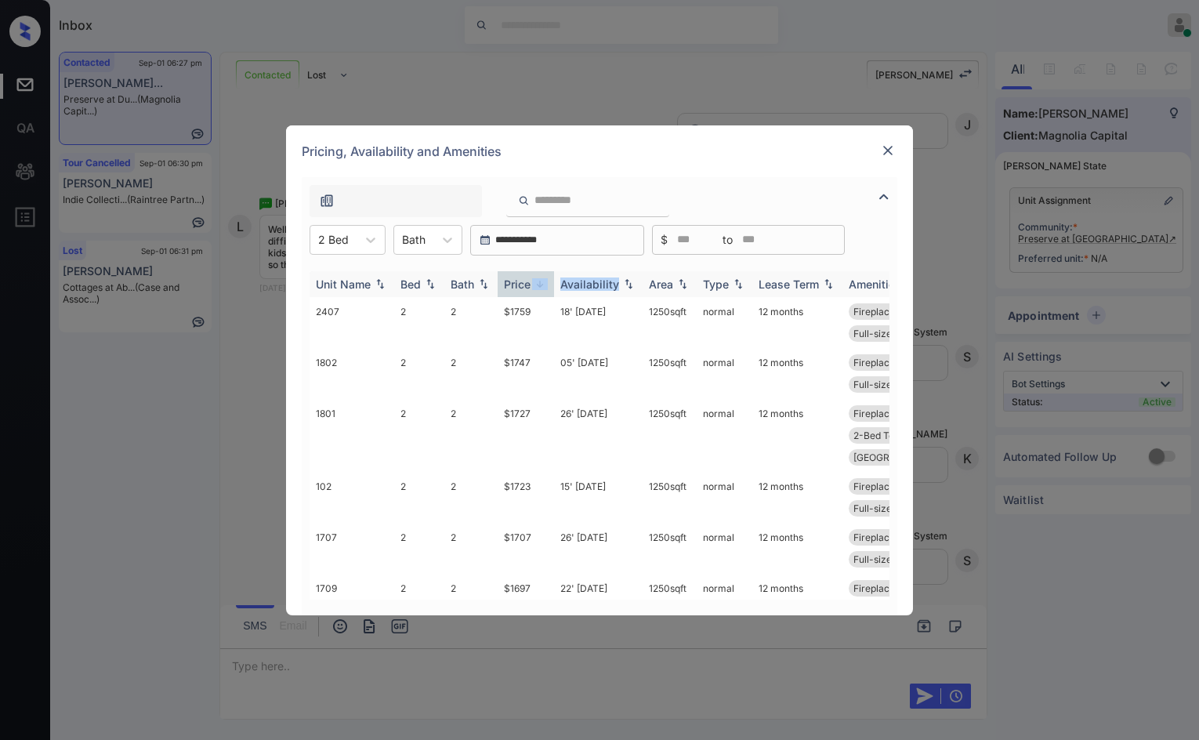
click at [545, 276] on th "Price" at bounding box center [526, 284] width 56 height 26
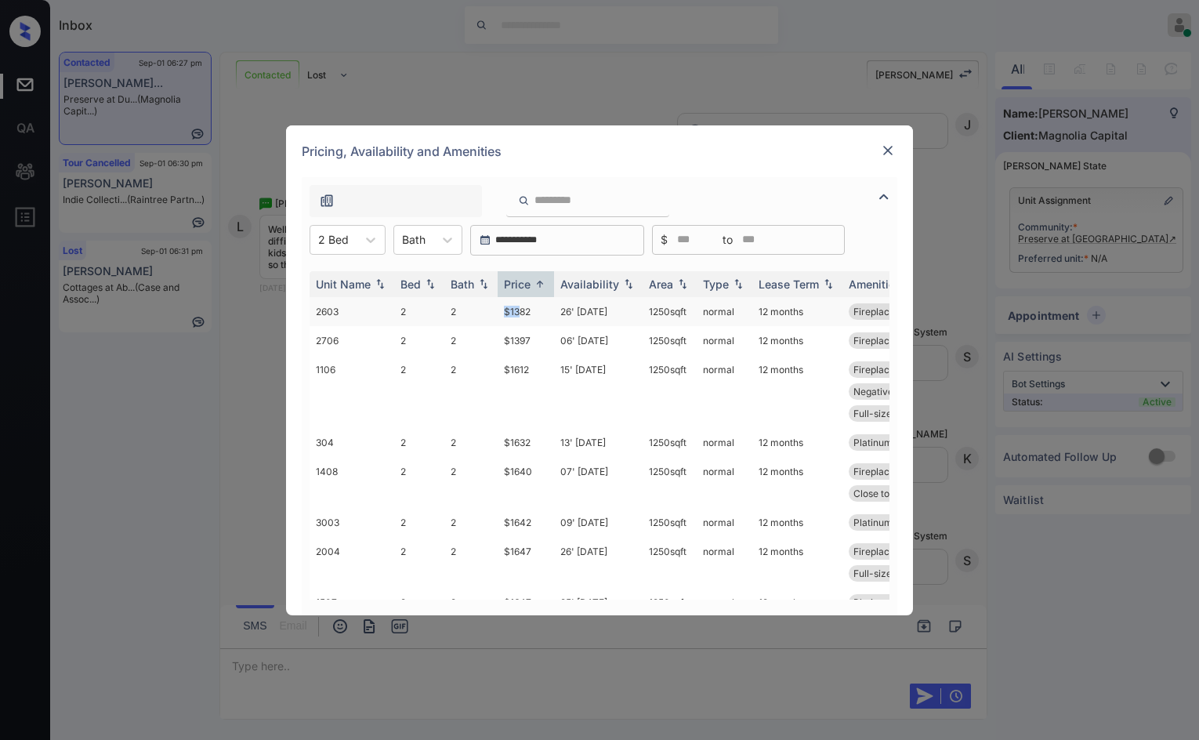
drag, startPoint x: 480, startPoint y: 313, endPoint x: 523, endPoint y: 313, distance: 43.1
click at [523, 313] on tr "2603 2 2 $1382 26' [DATE] sqft normal 12 months Fireplace Forest View 2-Bed Top…" at bounding box center [719, 311] width 819 height 29
click at [523, 313] on td "$1382" at bounding box center [526, 311] width 56 height 29
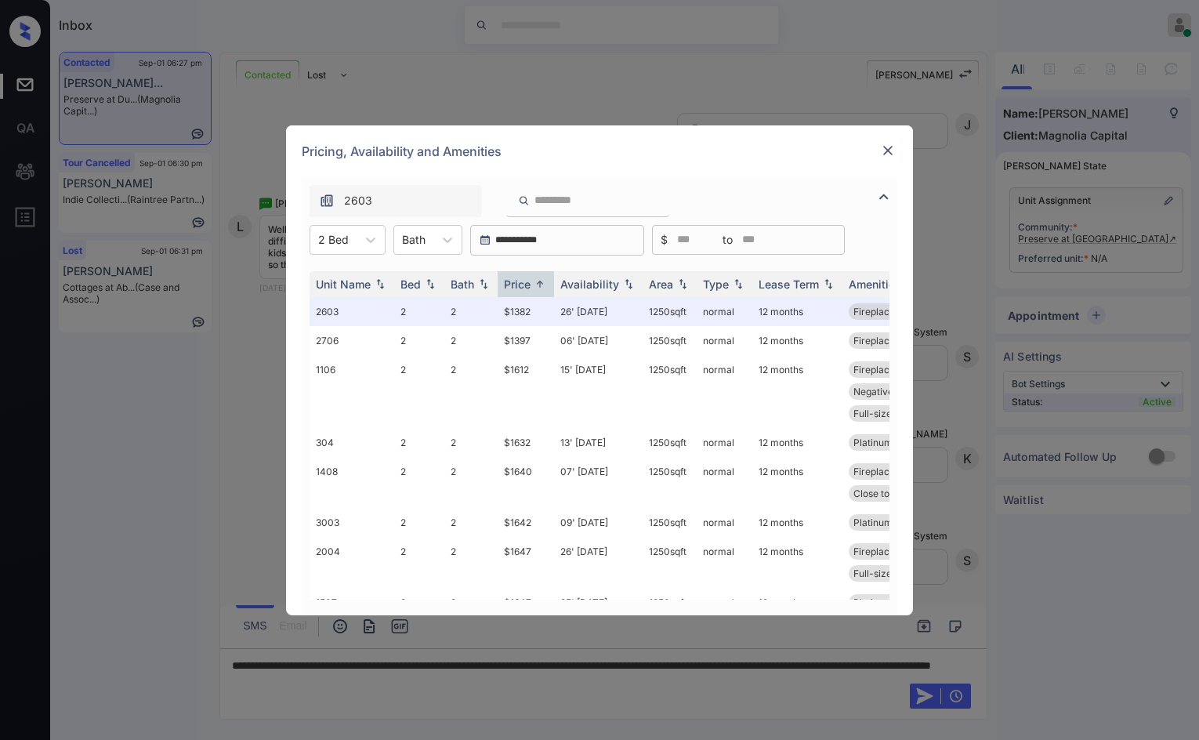
click at [879, 147] on div at bounding box center [887, 150] width 19 height 19
